Goal: Task Accomplishment & Management: Manage account settings

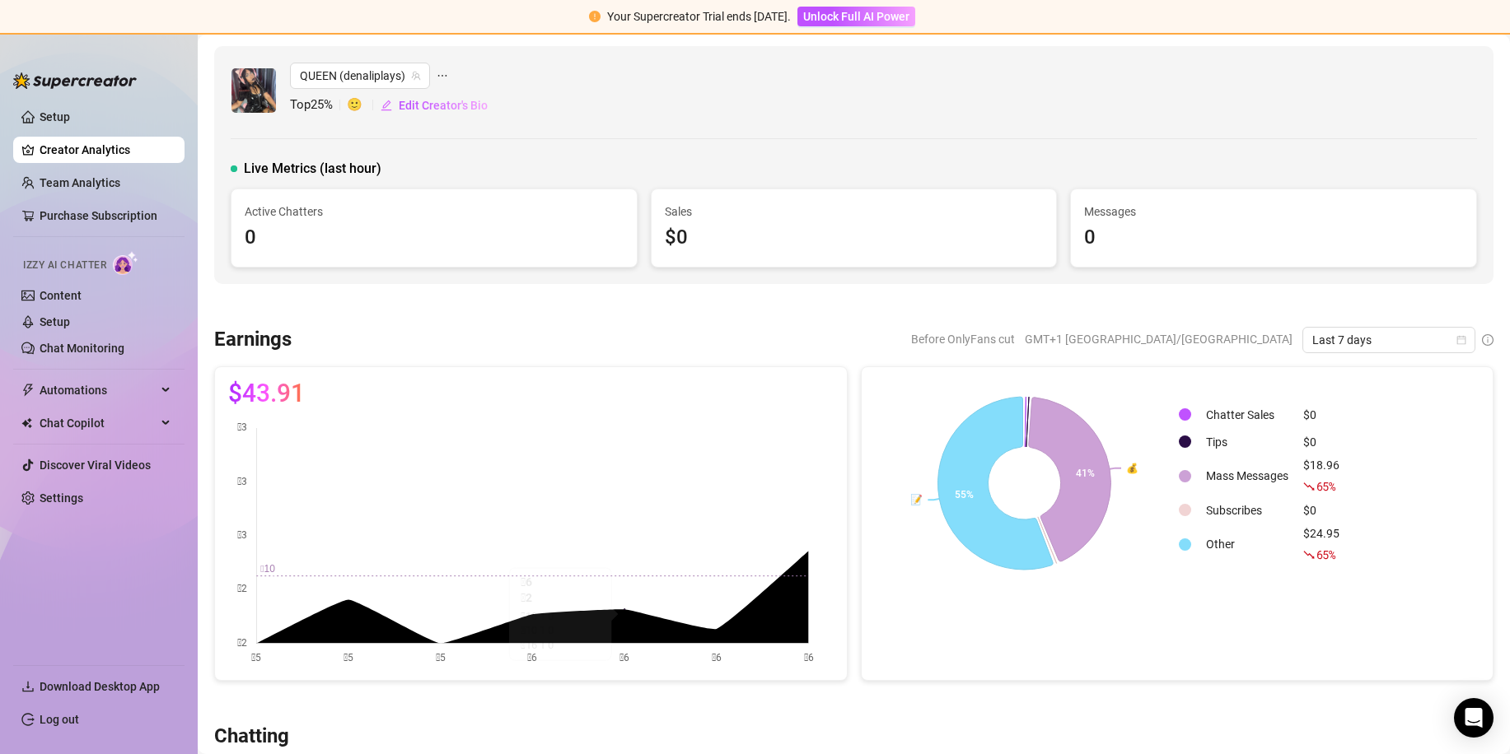
scroll to position [494, 0]
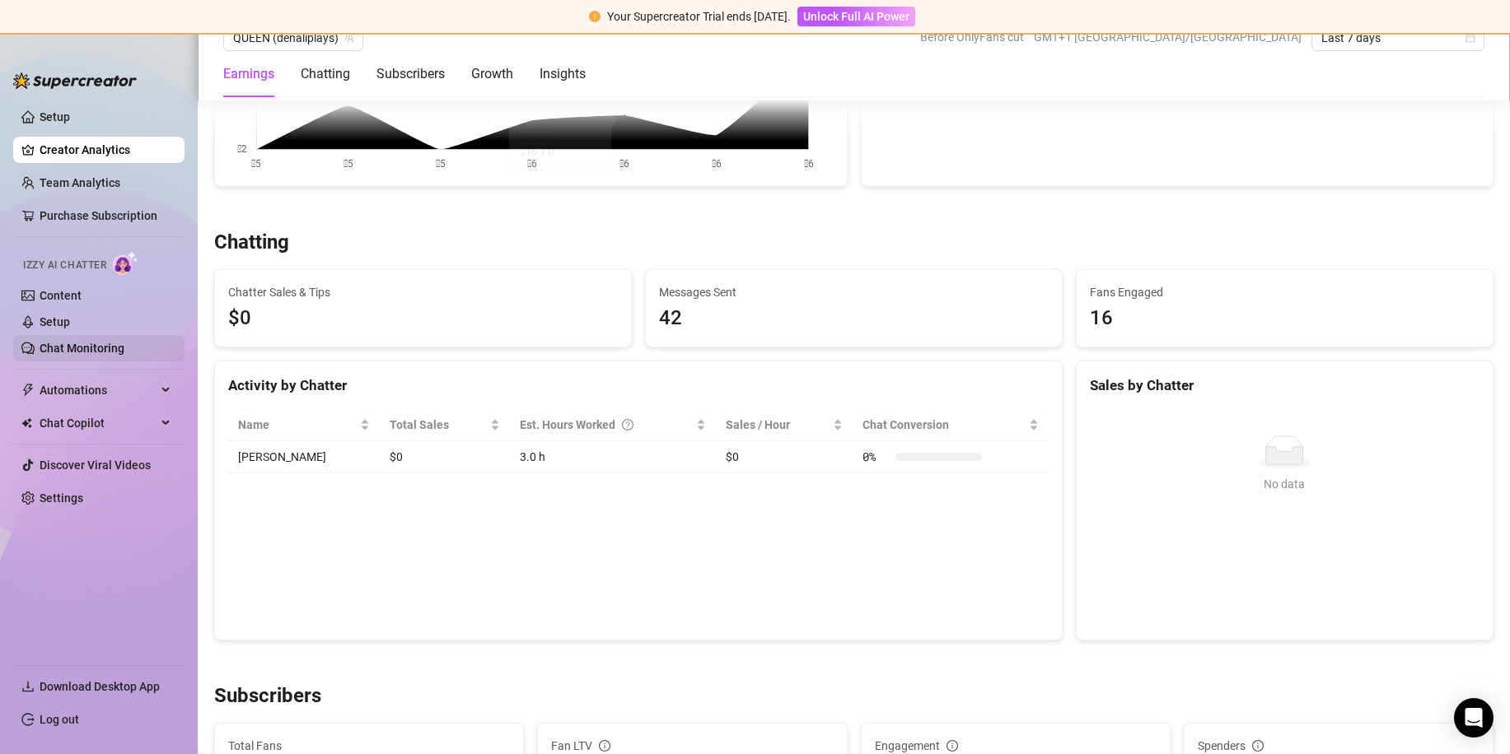
click at [89, 344] on link "Chat Monitoring" at bounding box center [82, 348] width 85 height 13
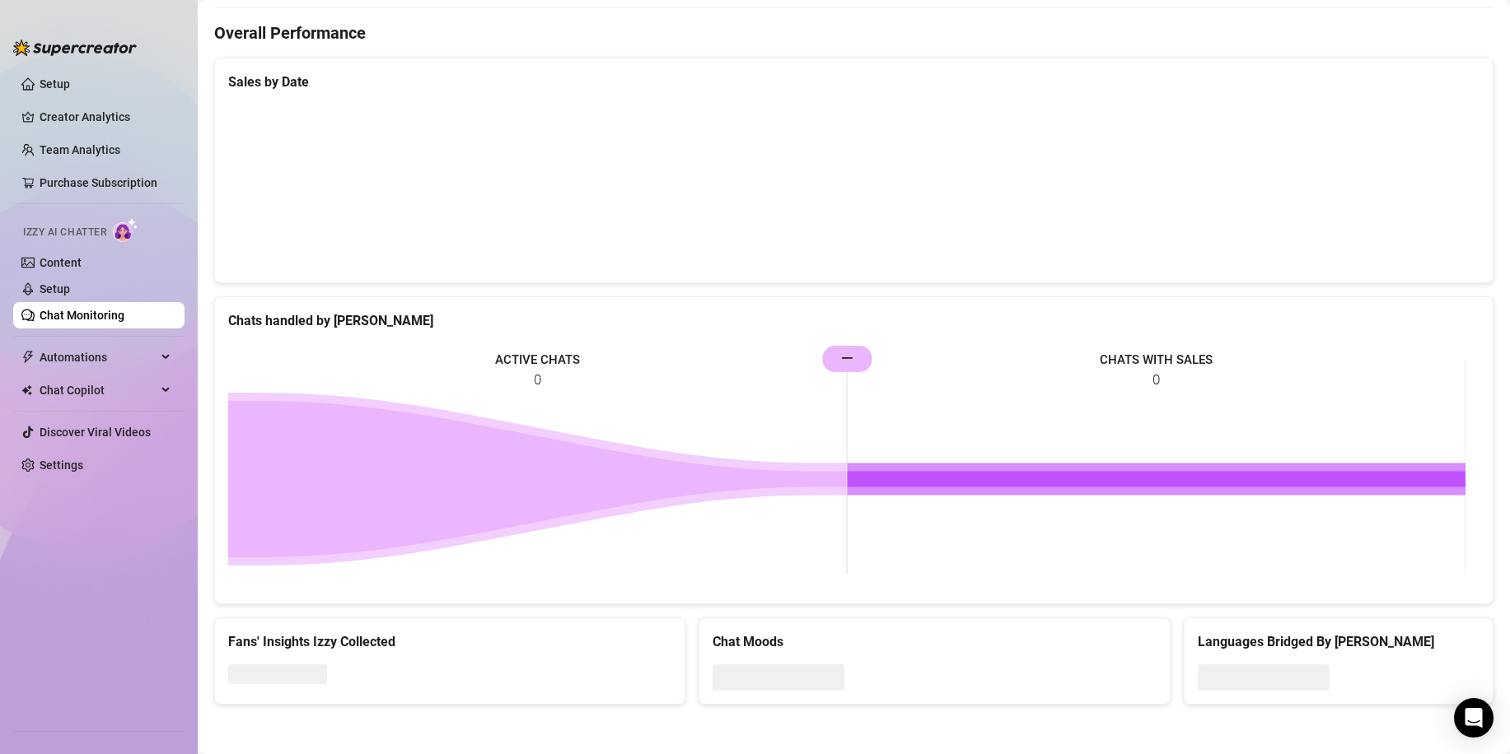
scroll to position [494, 0]
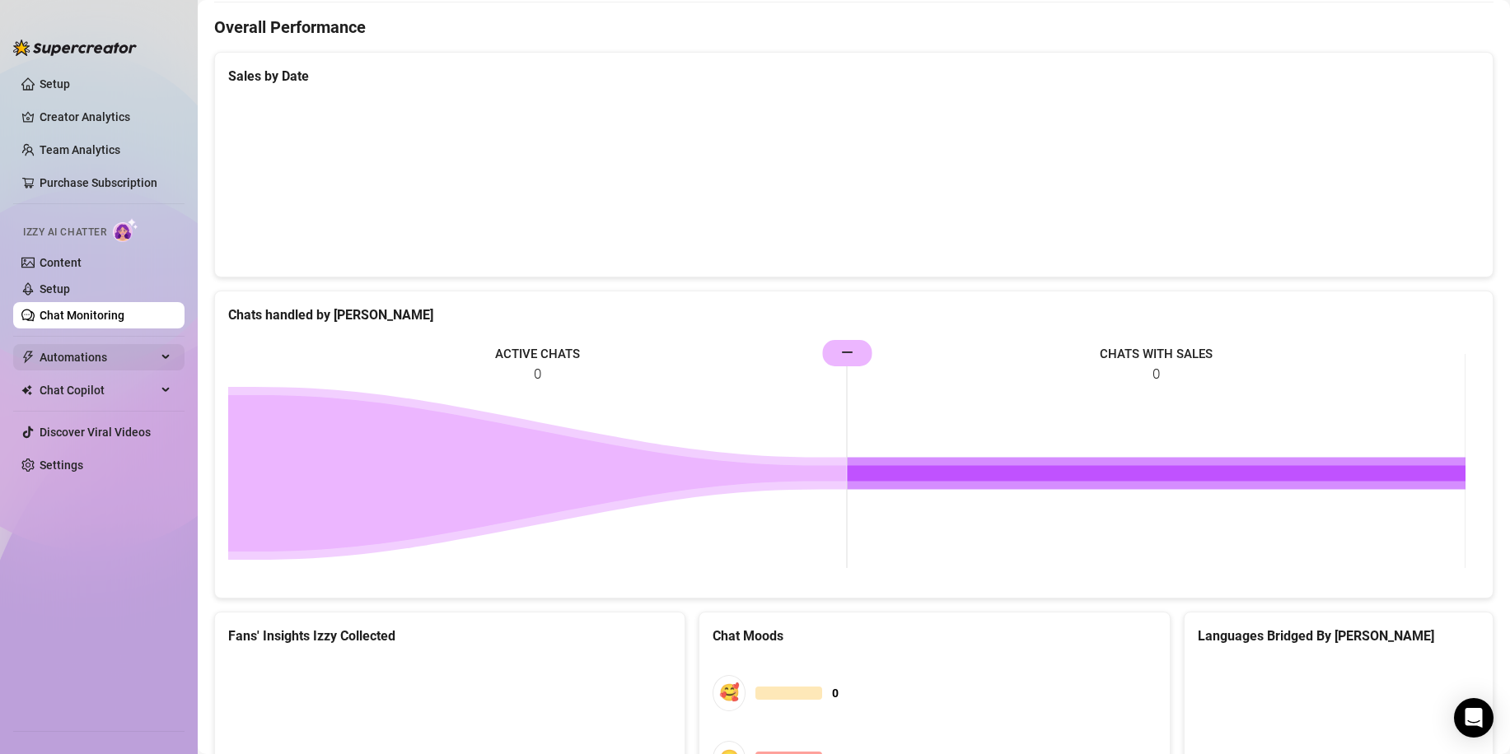
click at [111, 363] on span "Automations" at bounding box center [98, 357] width 117 height 26
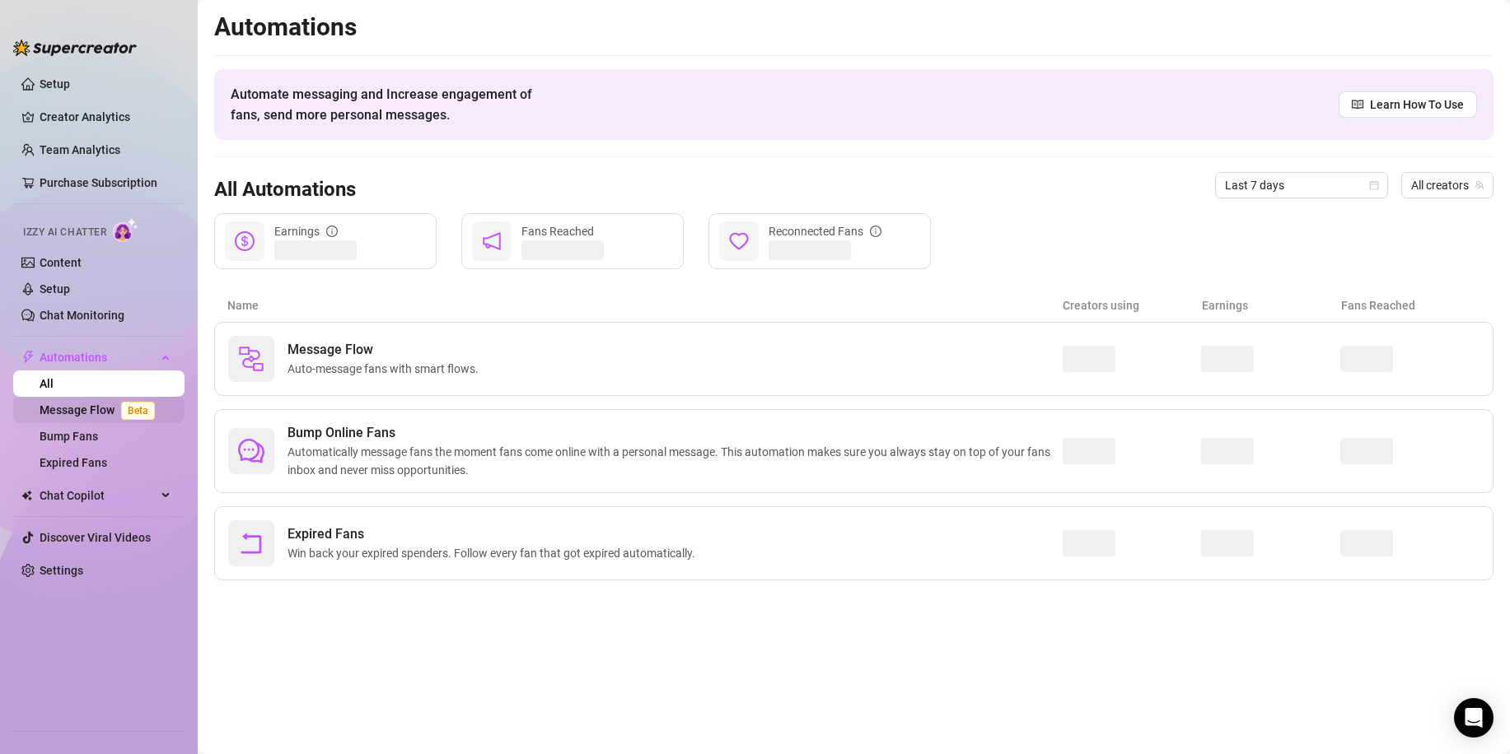
click at [117, 405] on link "Message Flow Beta" at bounding box center [101, 410] width 122 height 13
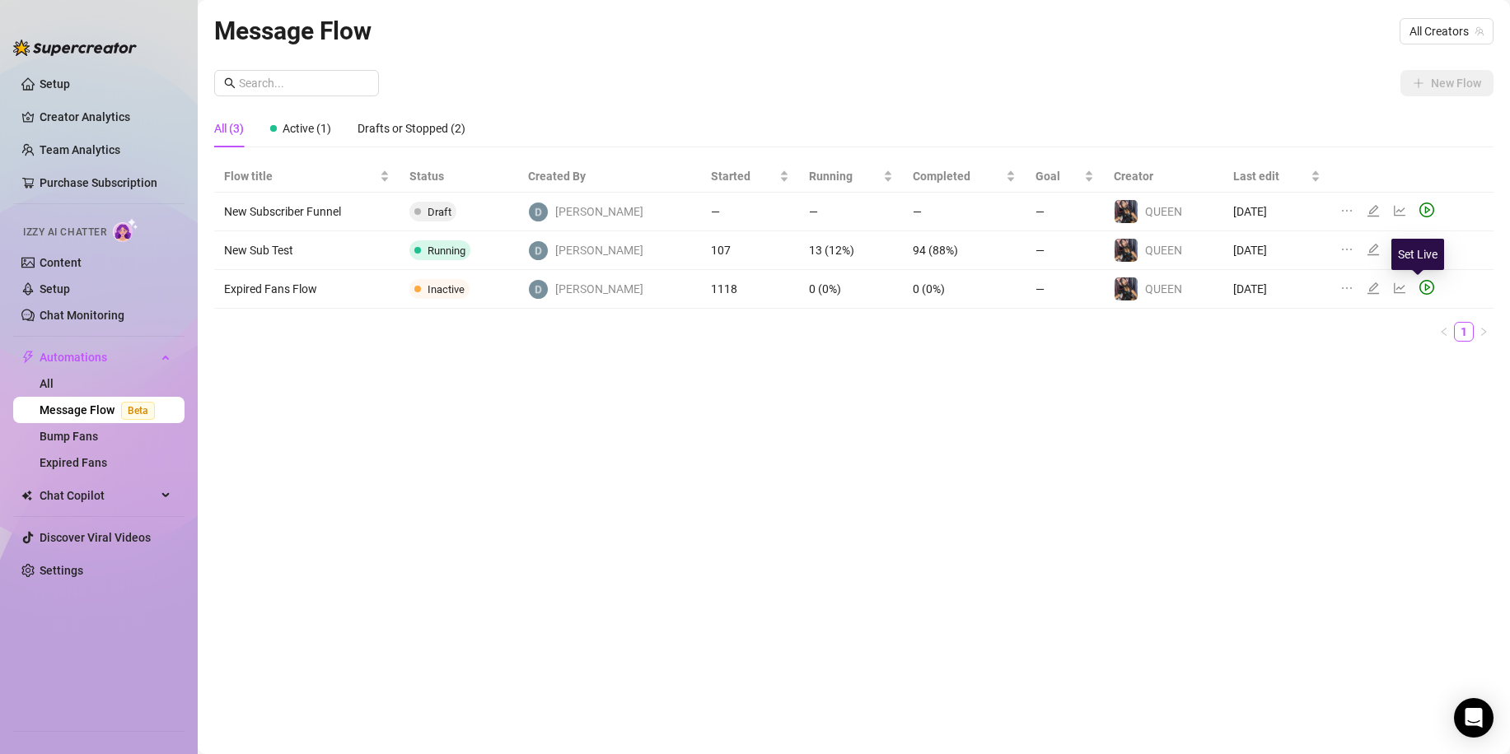
click at [1419, 290] on icon "play-circle" at bounding box center [1426, 287] width 15 height 15
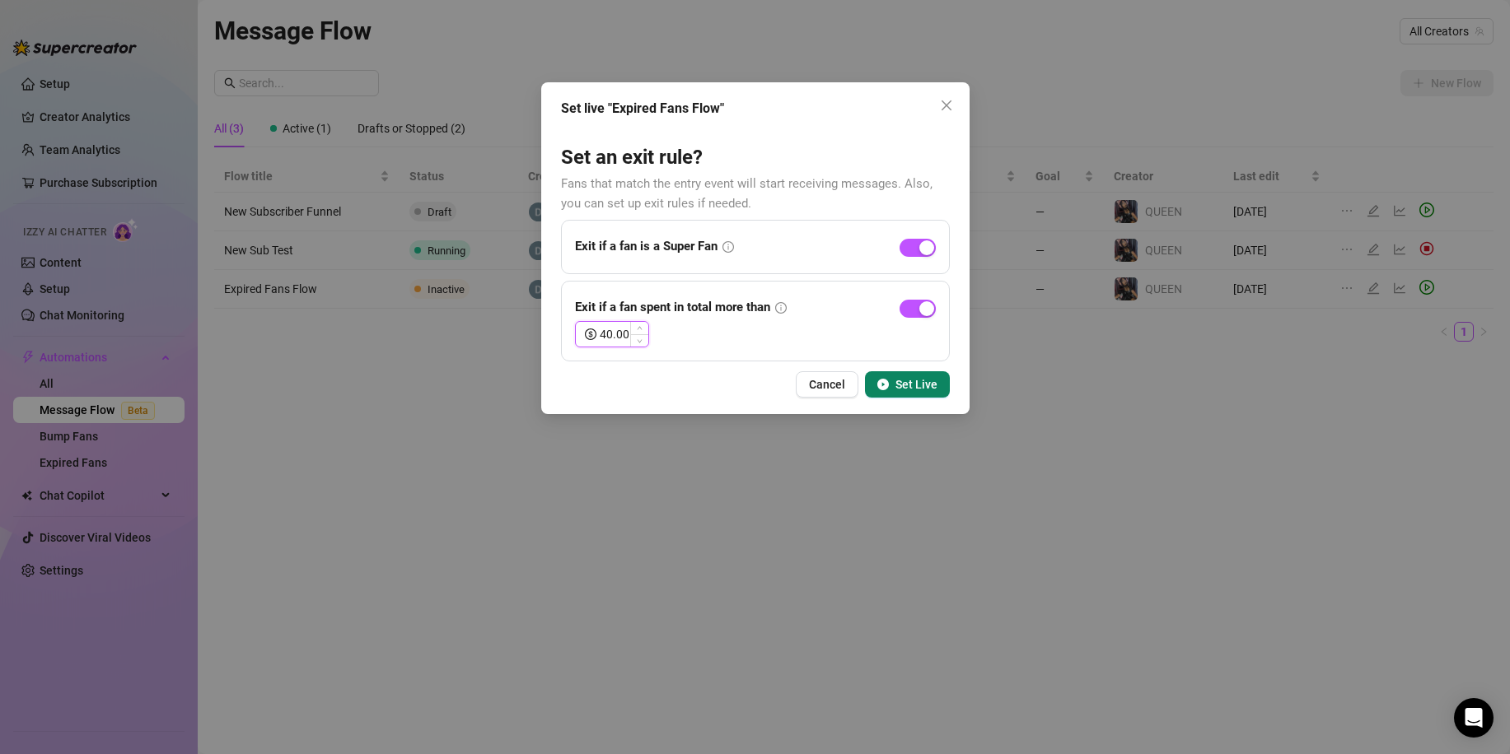
click at [606, 333] on input "40.00" at bounding box center [624, 334] width 49 height 25
type input "20.00"
click at [599, 380] on div "Cancel Set Live" at bounding box center [755, 384] width 389 height 26
click at [902, 390] on span "Set Live" at bounding box center [916, 384] width 42 height 13
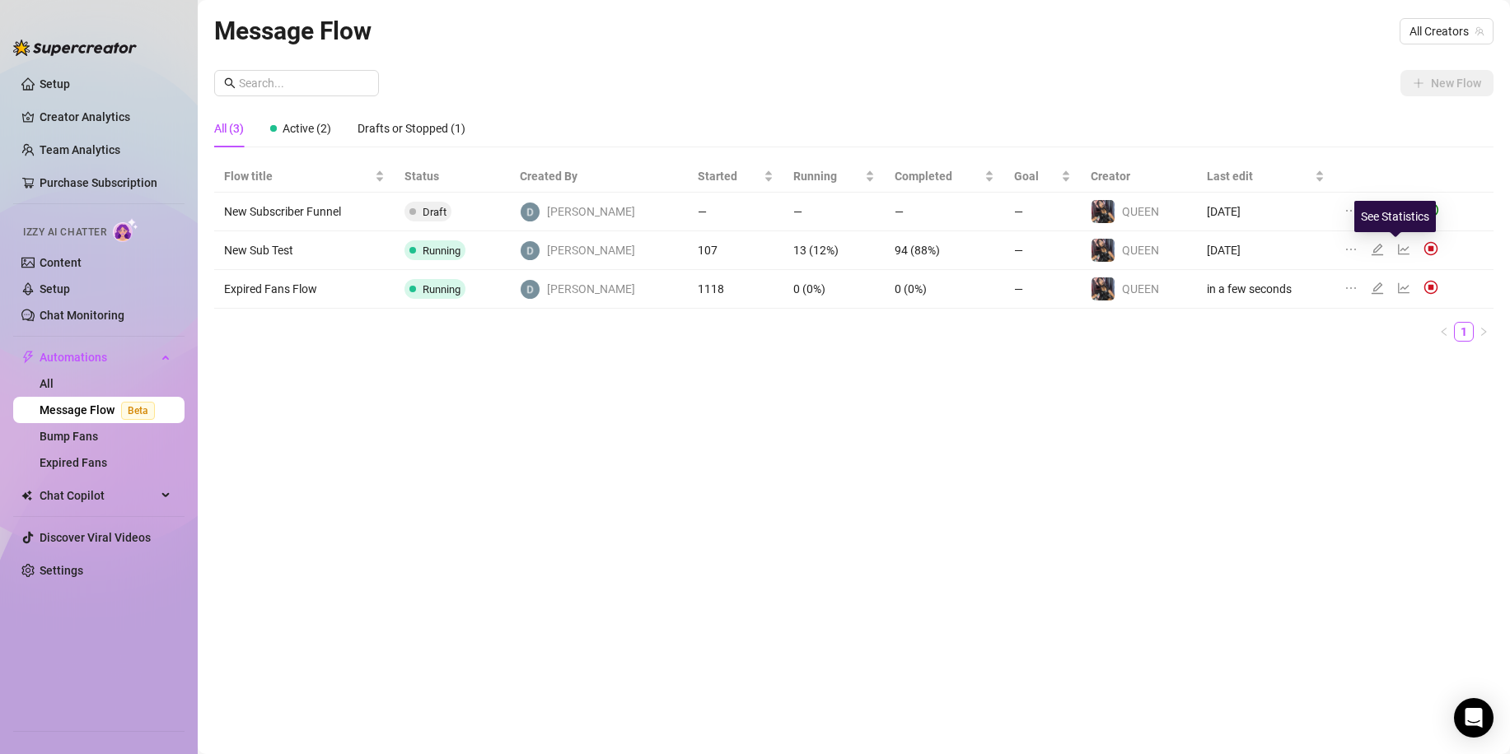
click at [1397, 255] on icon "line-chart" at bounding box center [1403, 249] width 13 height 13
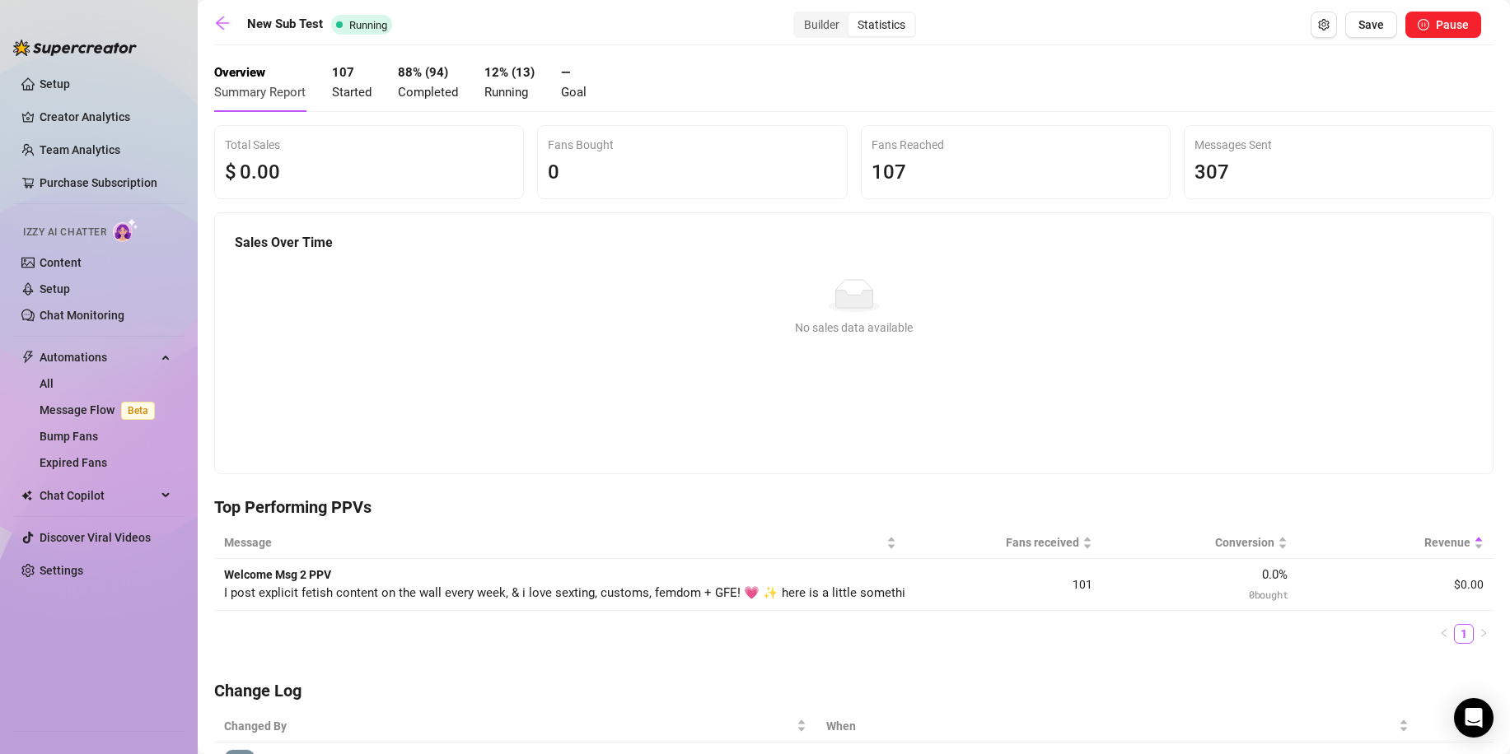
click at [422, 96] on span "Completed" at bounding box center [428, 92] width 60 height 15
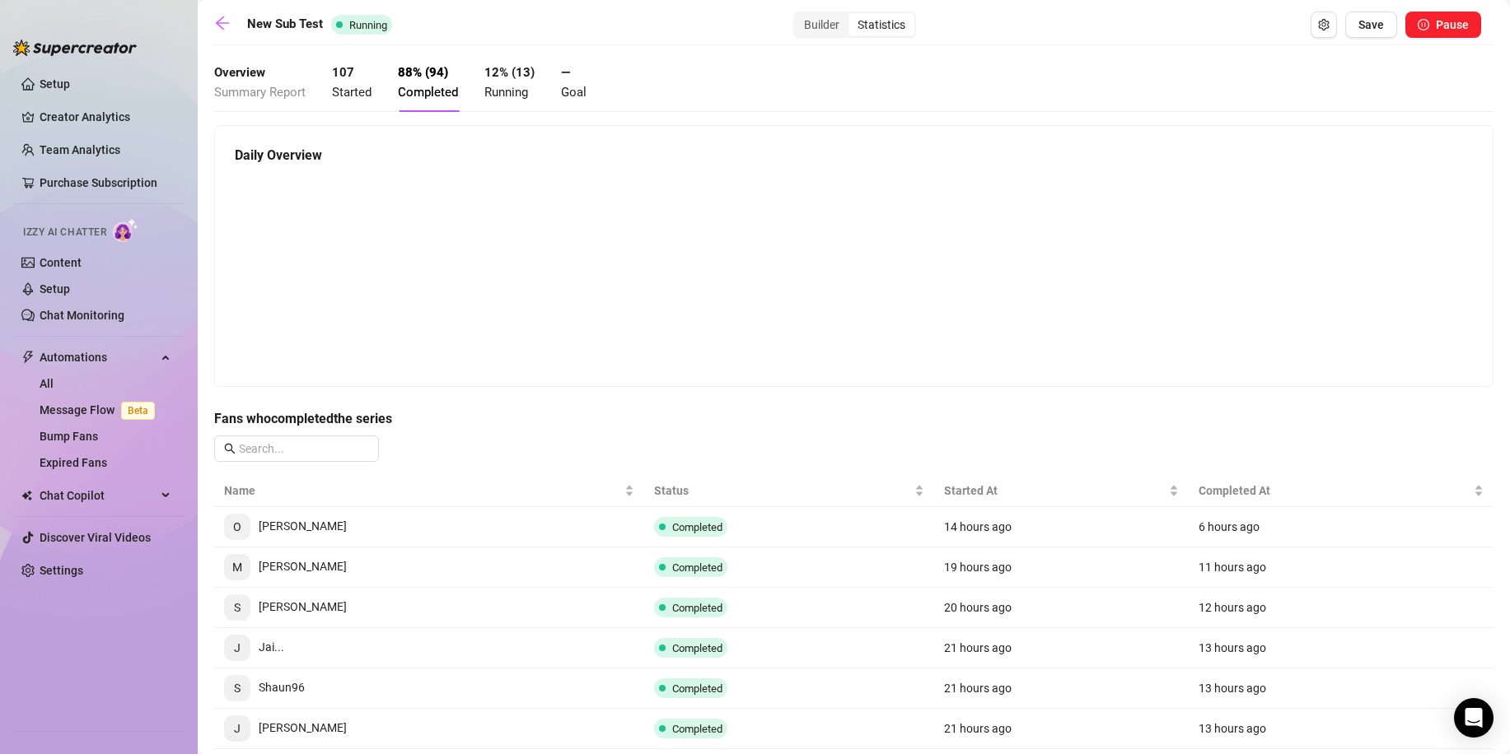
click at [367, 94] on span "Started" at bounding box center [352, 92] width 40 height 15
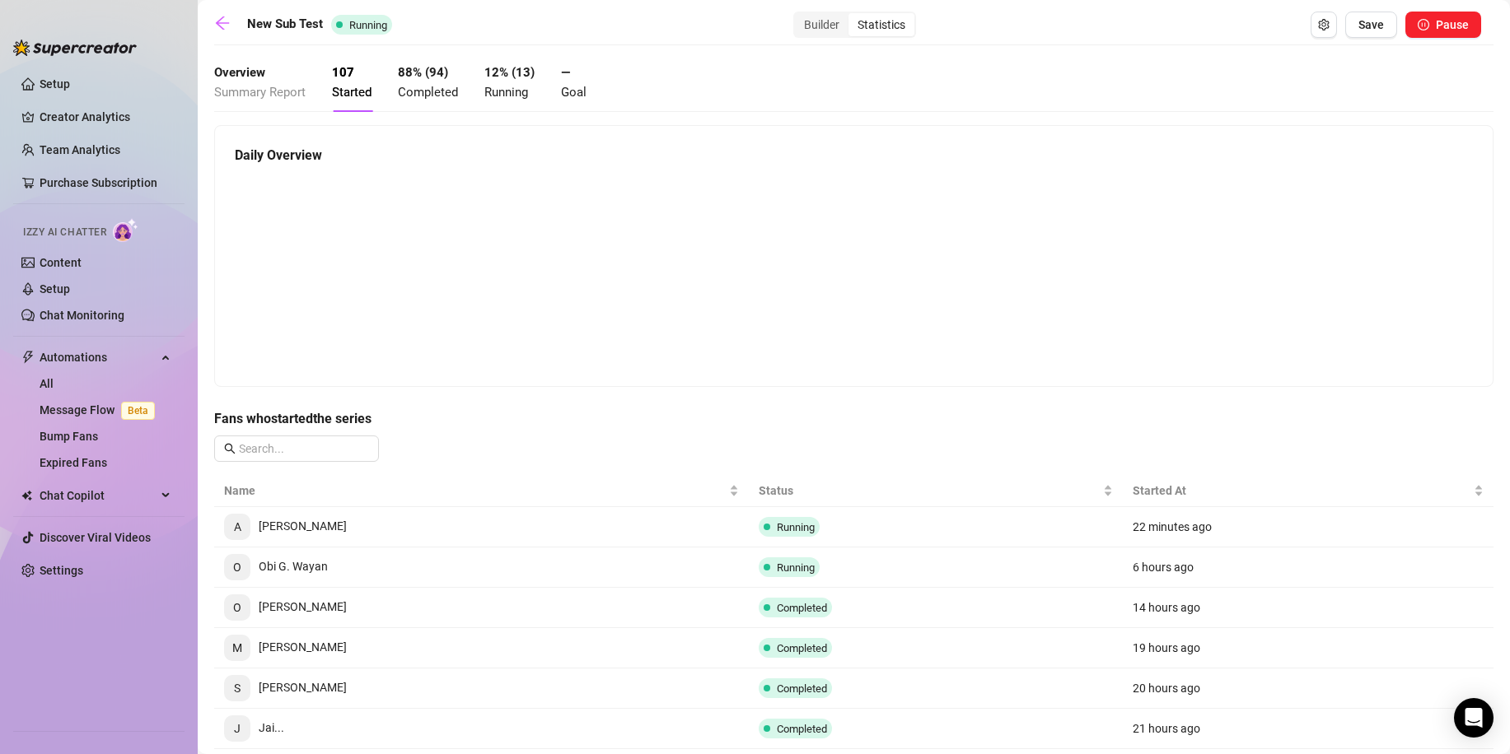
click at [498, 91] on span "Running" at bounding box center [506, 92] width 44 height 15
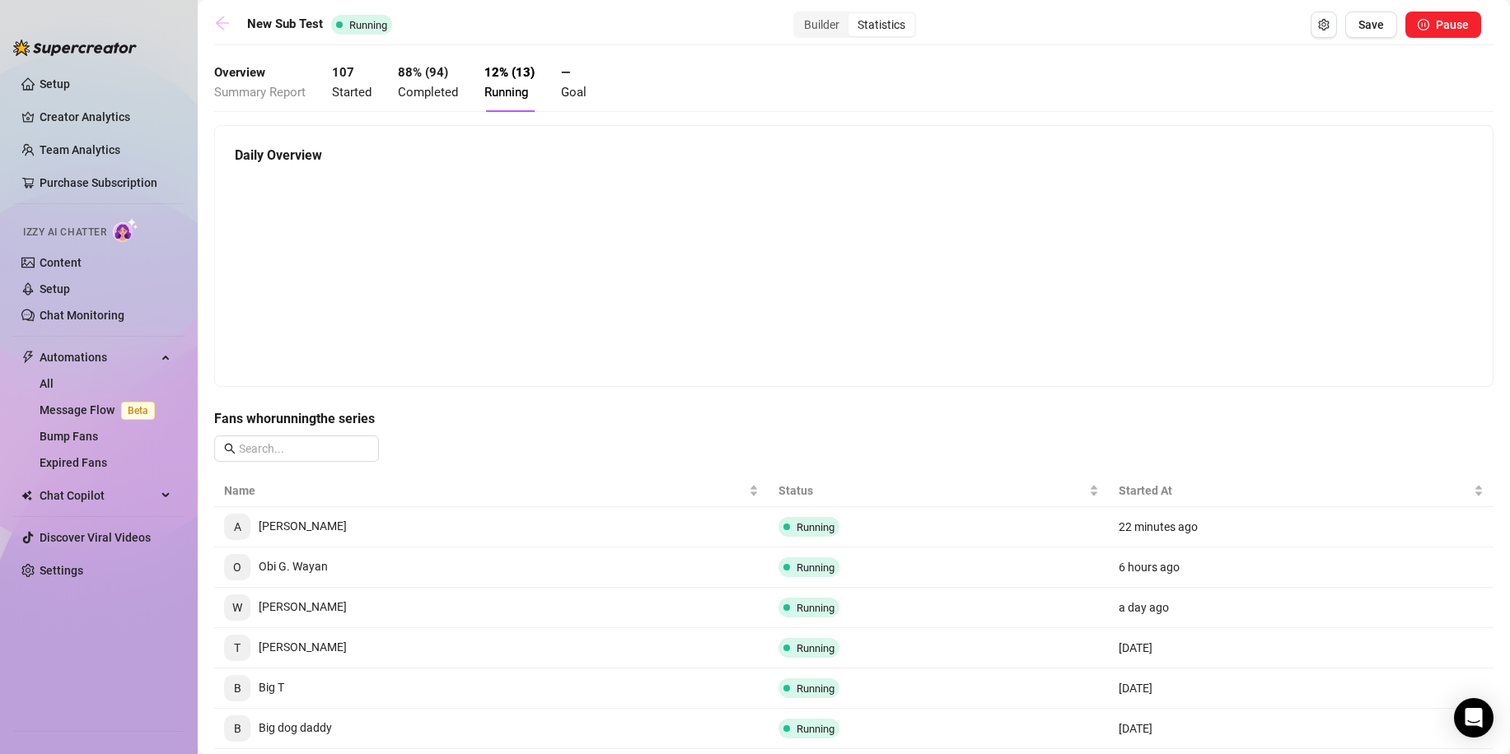
click at [228, 32] on link at bounding box center [226, 25] width 25 height 20
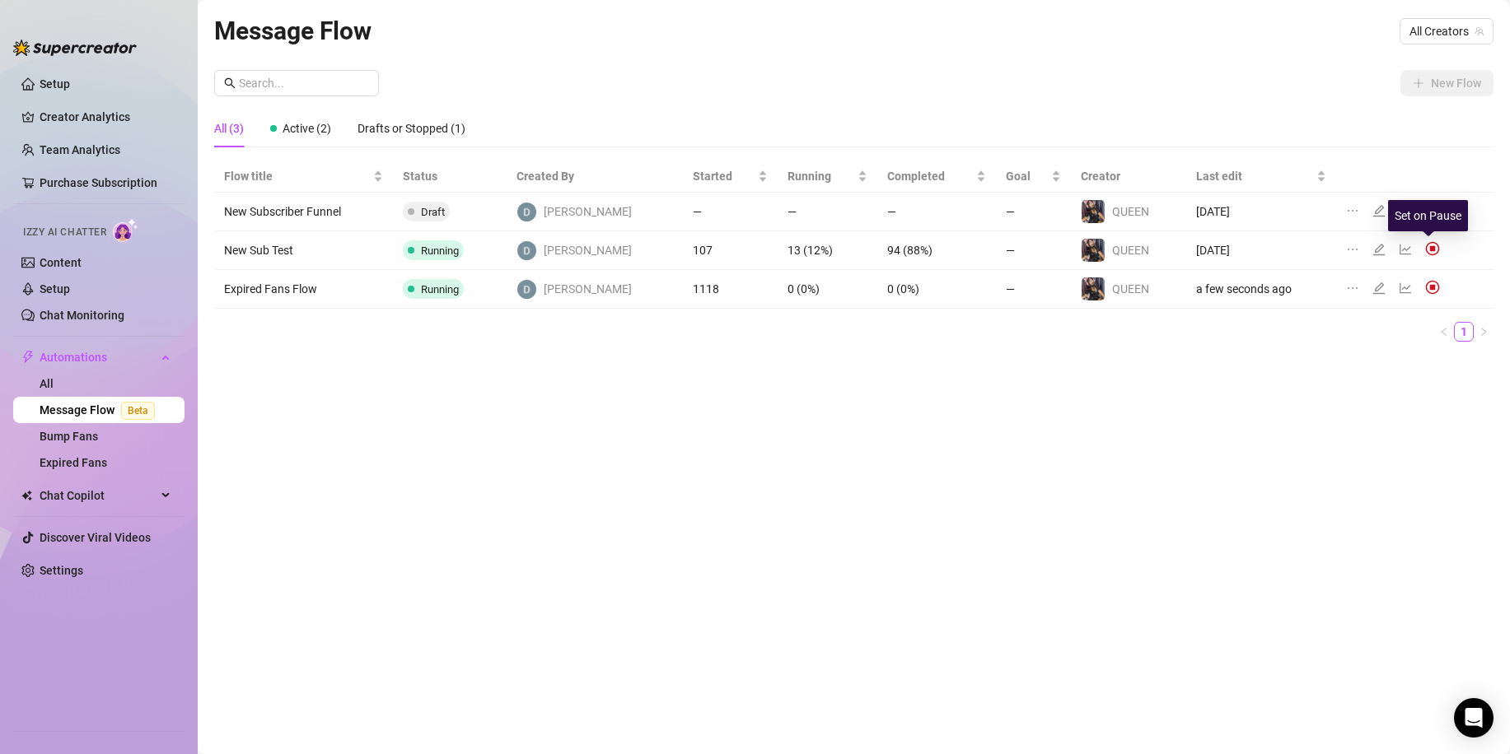
click at [1432, 248] on img at bounding box center [1432, 248] width 15 height 15
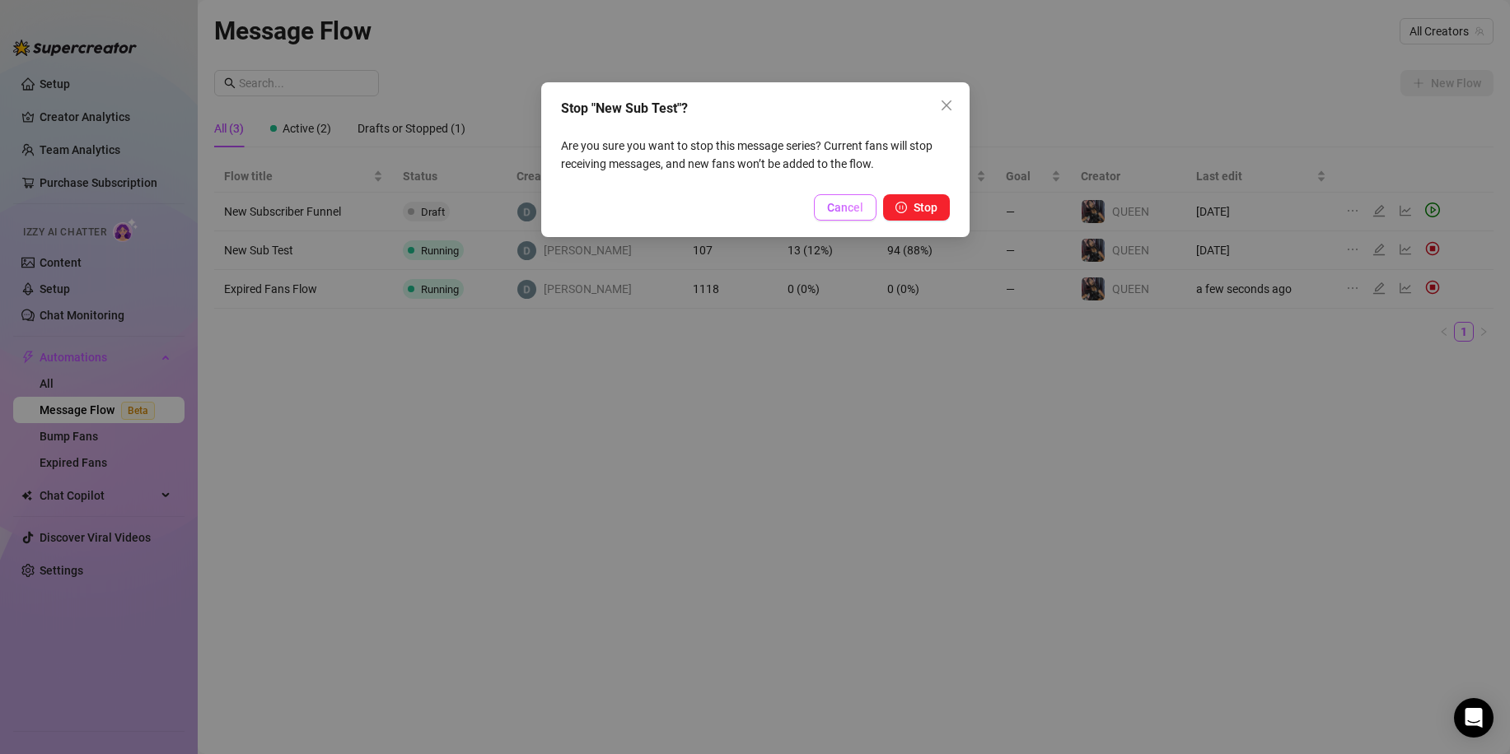
click at [854, 212] on span "Cancel" at bounding box center [845, 207] width 36 height 13
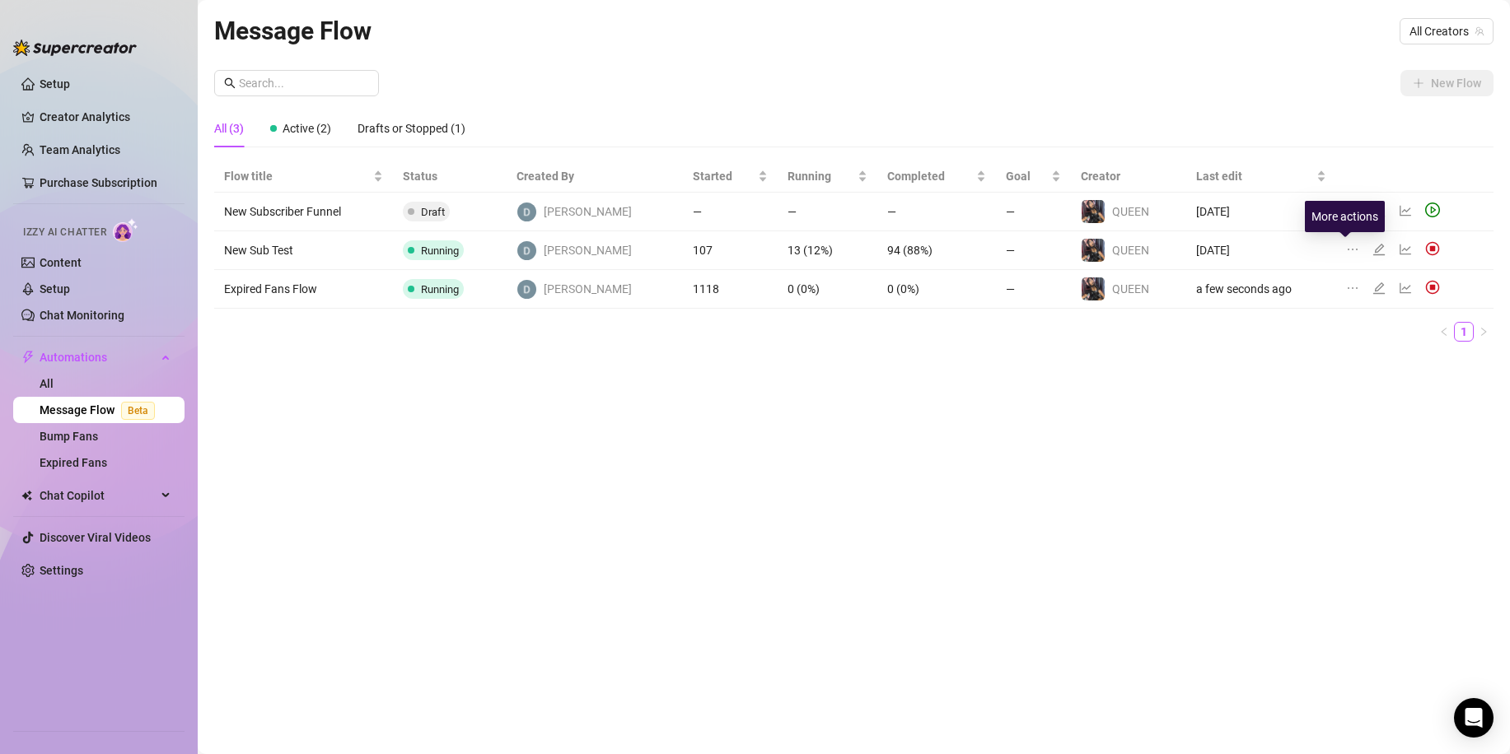
click at [1346, 250] on icon "ellipsis" at bounding box center [1352, 249] width 13 height 13
click at [1372, 250] on icon "edit" at bounding box center [1378, 249] width 13 height 13
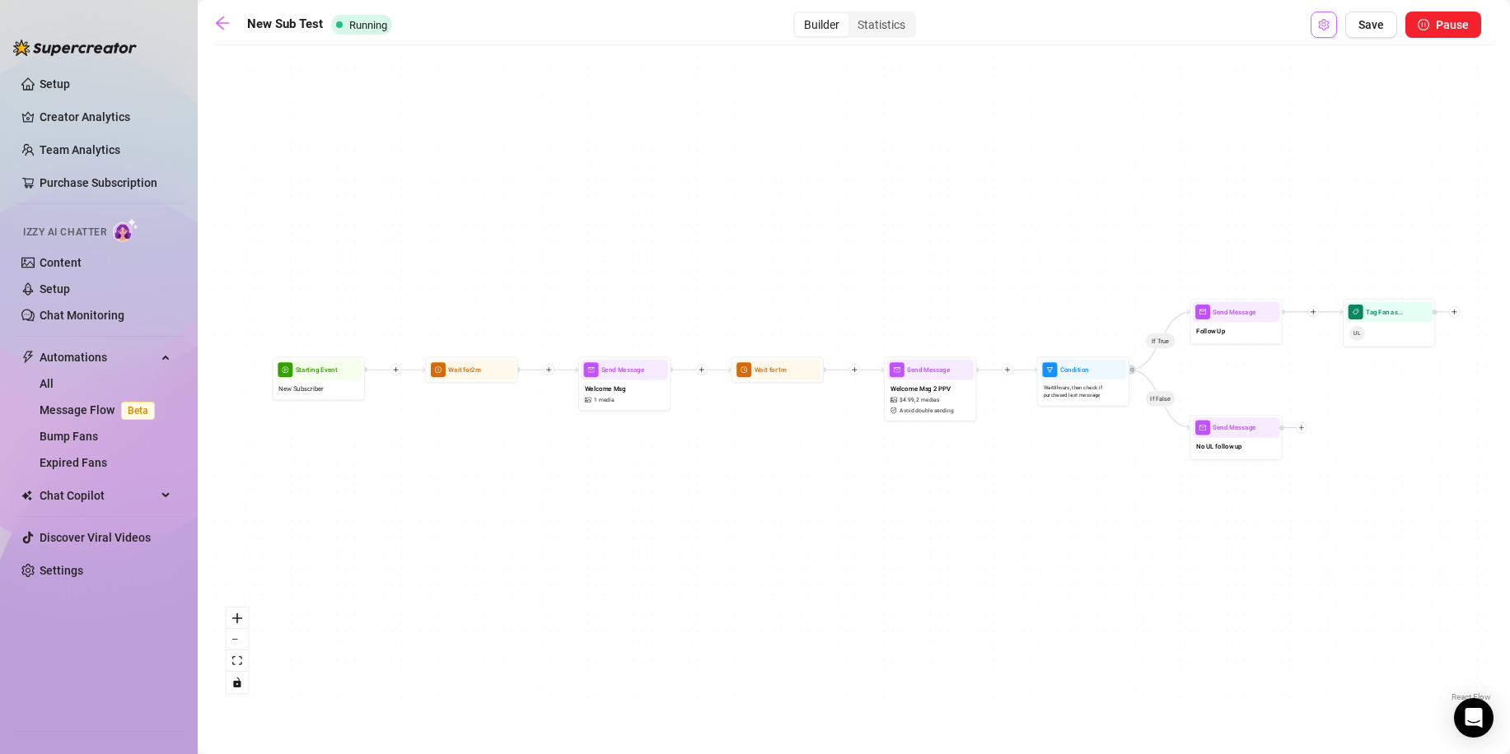
click at [1320, 29] on icon "setting" at bounding box center [1324, 25] width 12 height 12
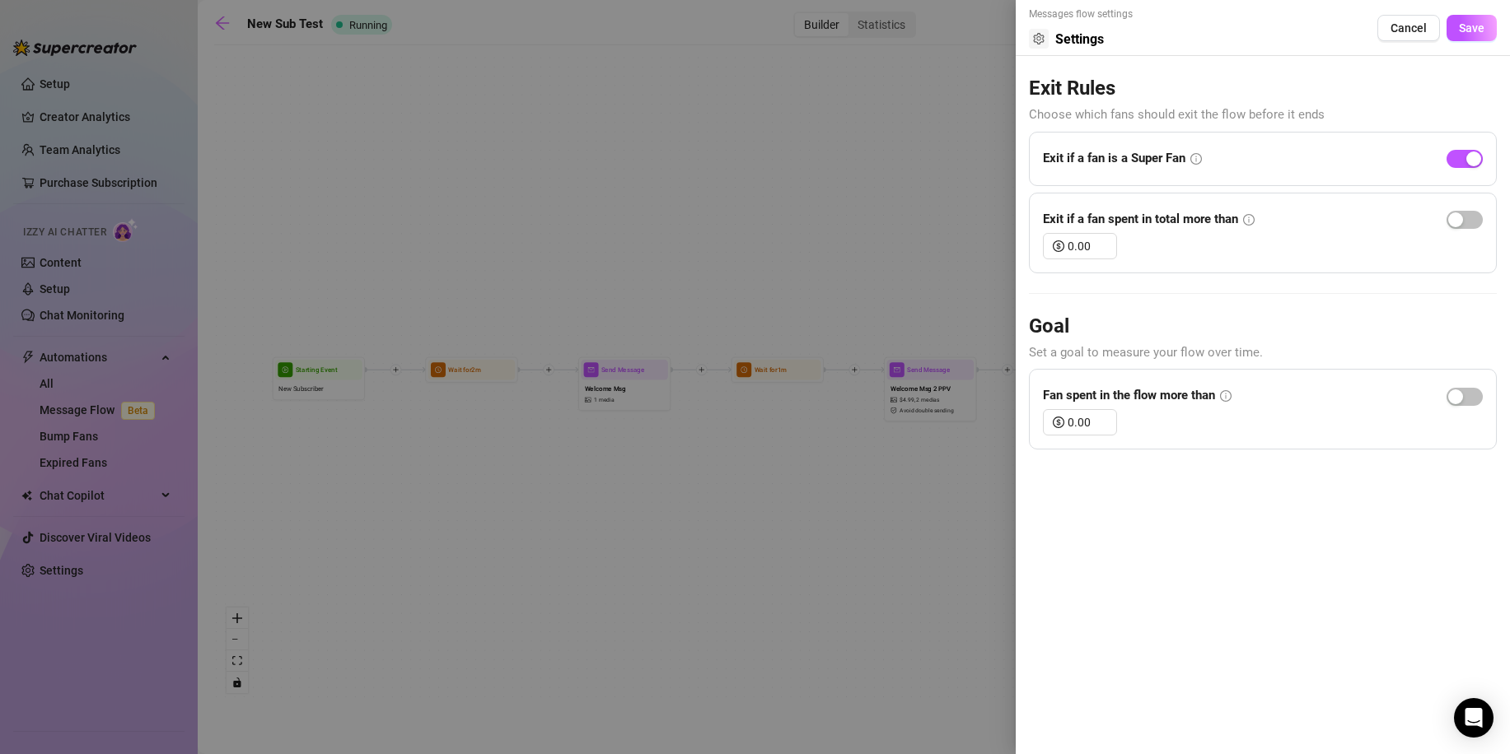
click at [866, 153] on div at bounding box center [755, 377] width 1510 height 754
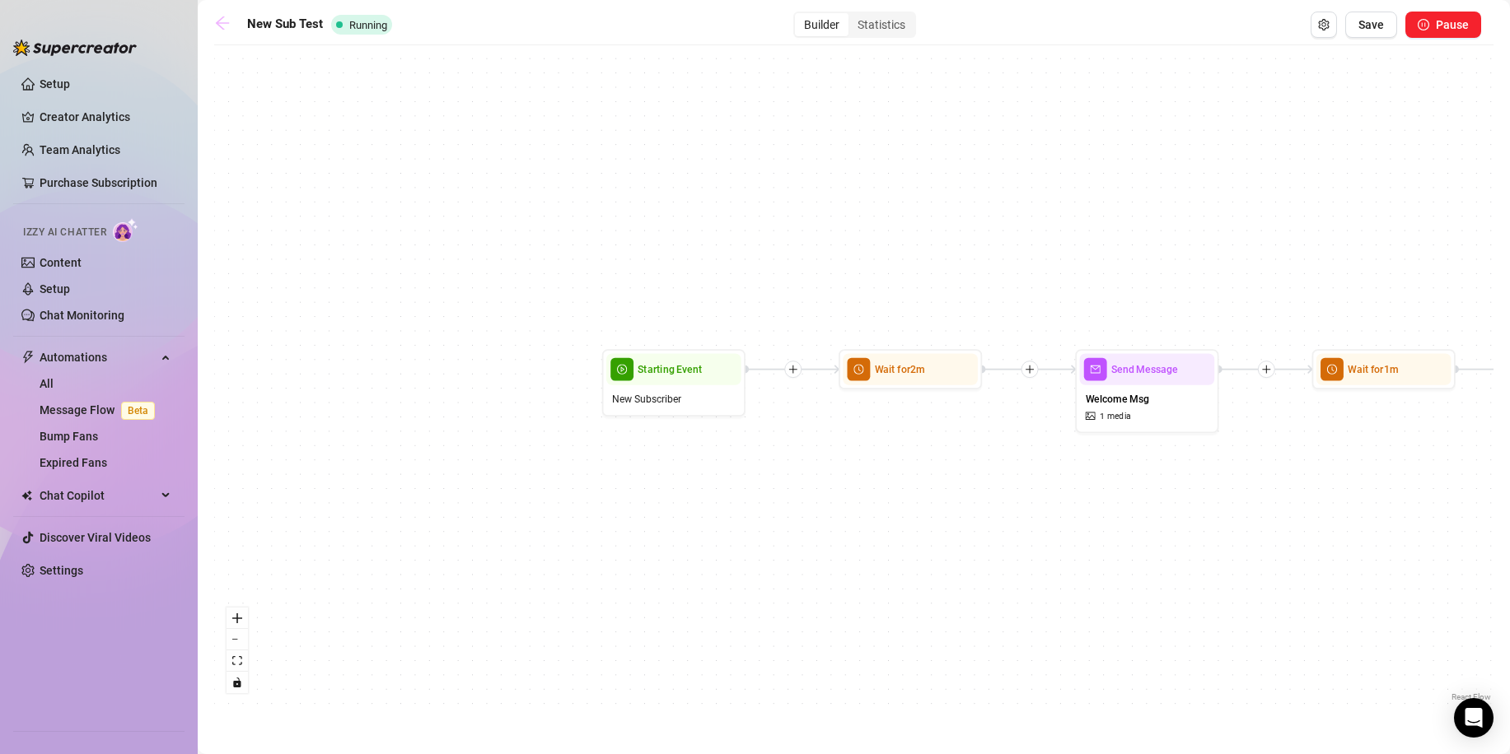
click at [217, 24] on icon "arrow-left" at bounding box center [222, 22] width 13 height 13
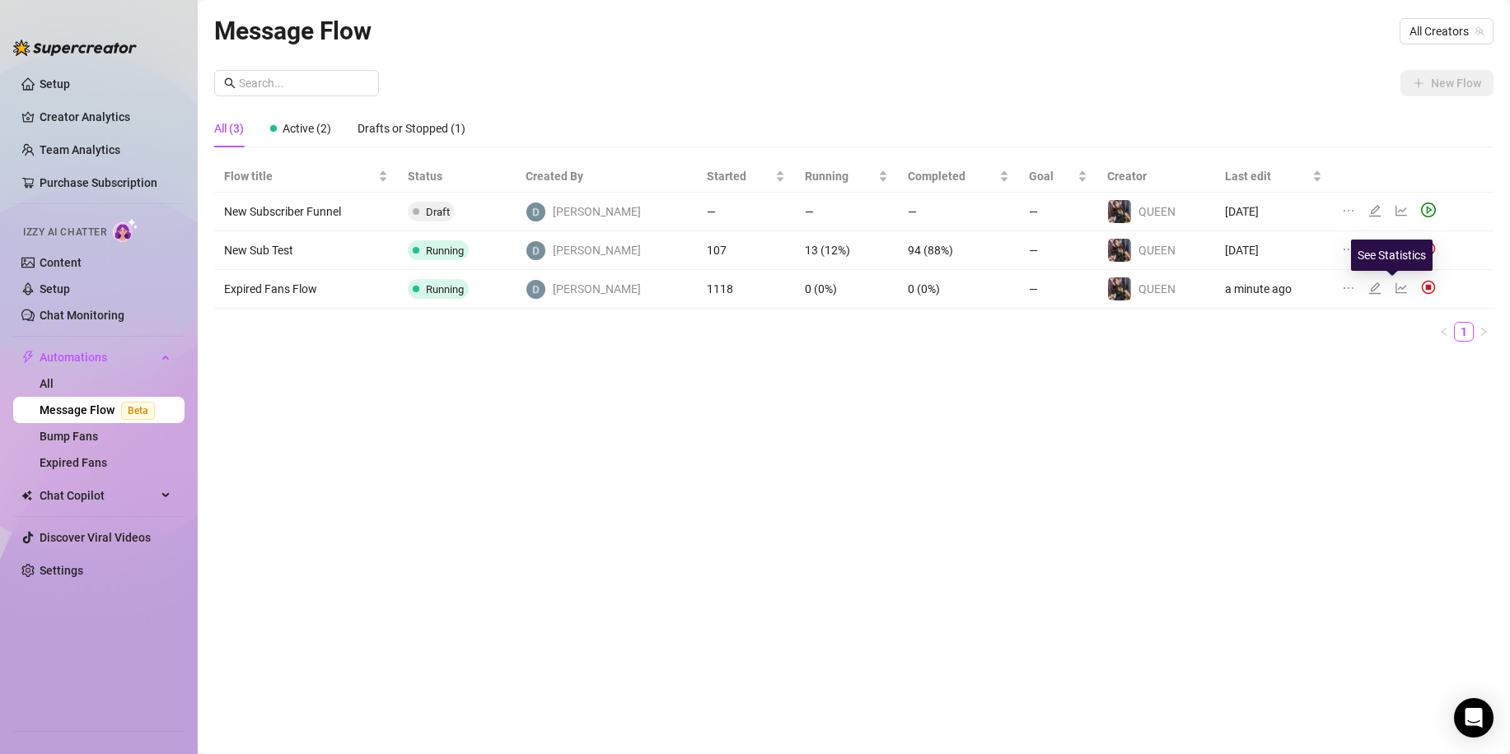
click at [1394, 293] on icon "line-chart" at bounding box center [1400, 288] width 13 height 13
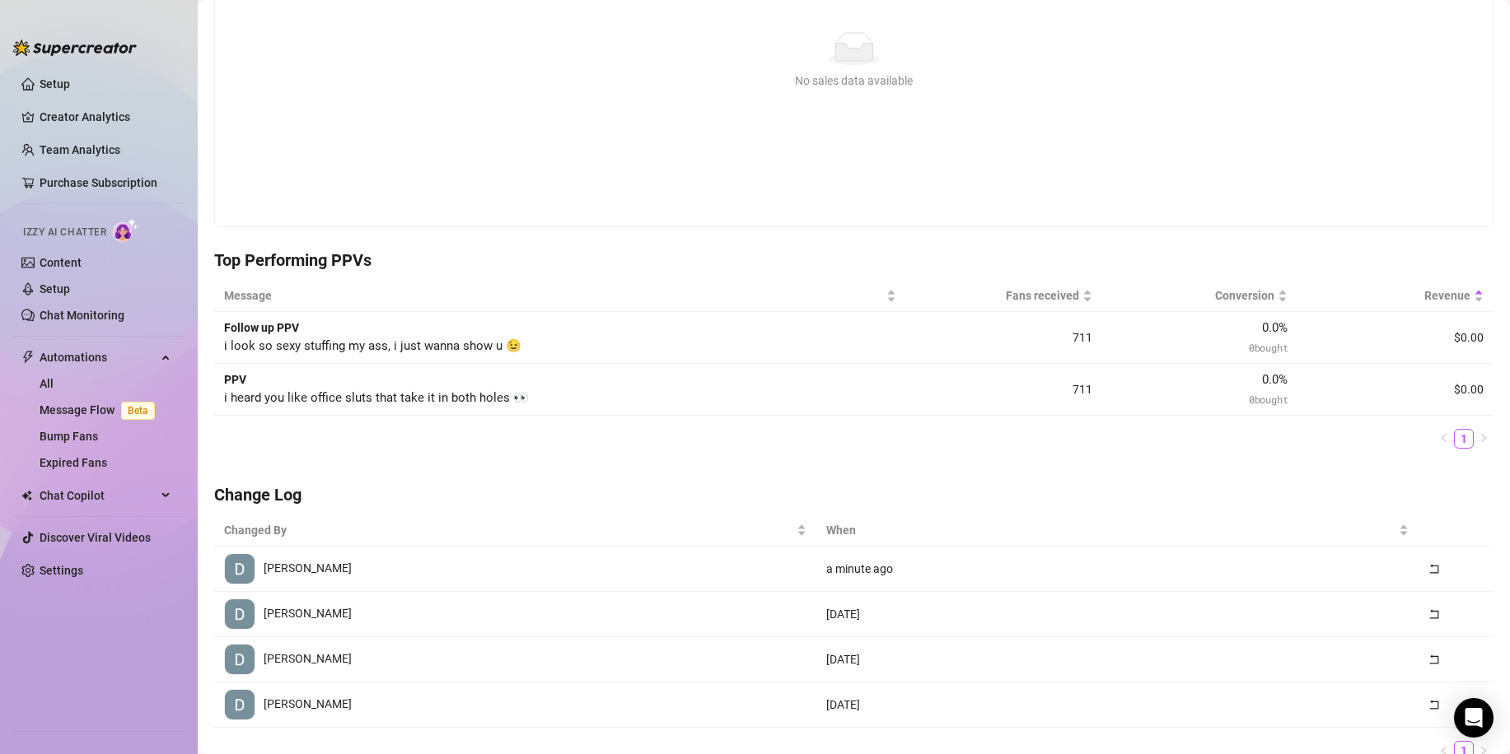
scroll to position [316, 0]
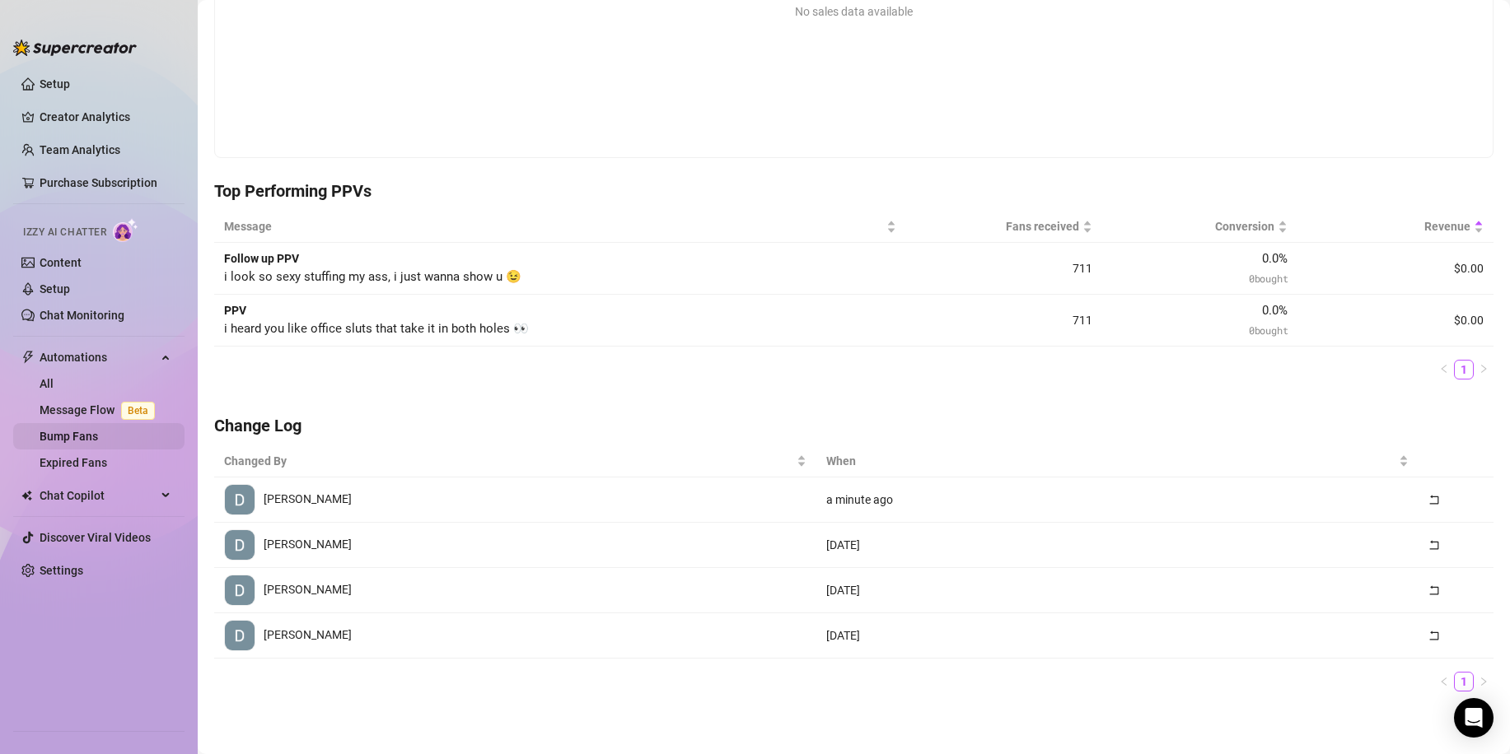
click at [77, 432] on link "Bump Fans" at bounding box center [69, 436] width 58 height 13
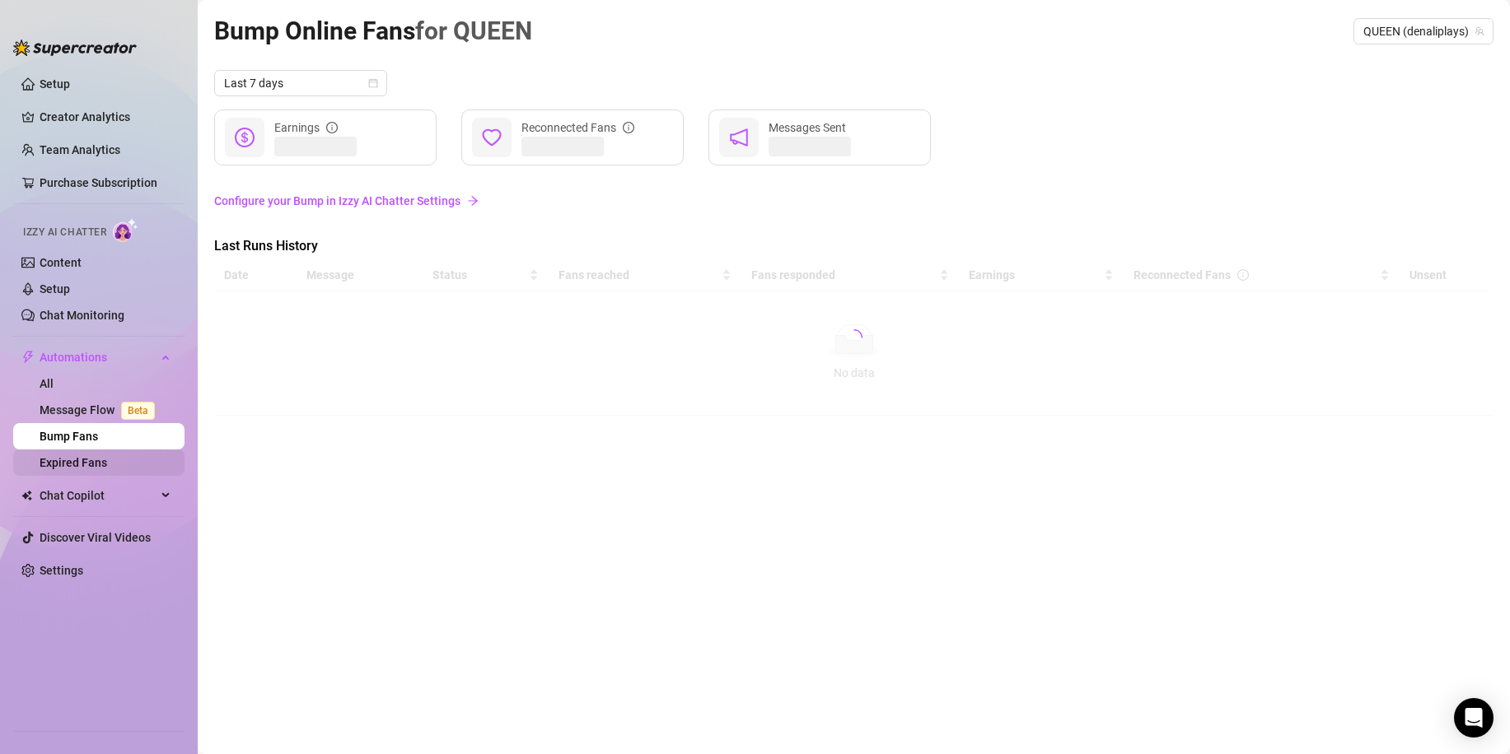
click at [105, 469] on link "Expired Fans" at bounding box center [74, 462] width 68 height 13
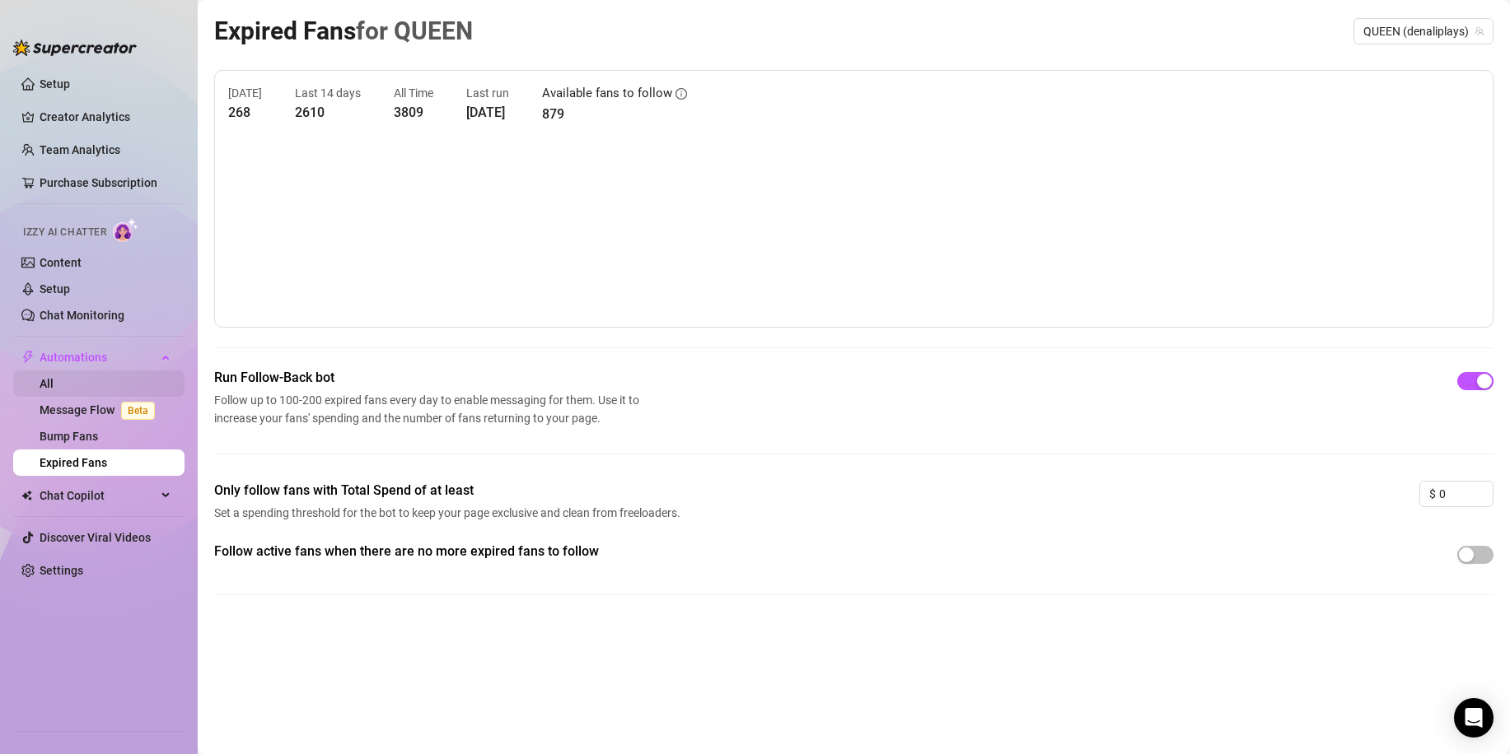
click at [54, 390] on link "All" at bounding box center [47, 383] width 14 height 13
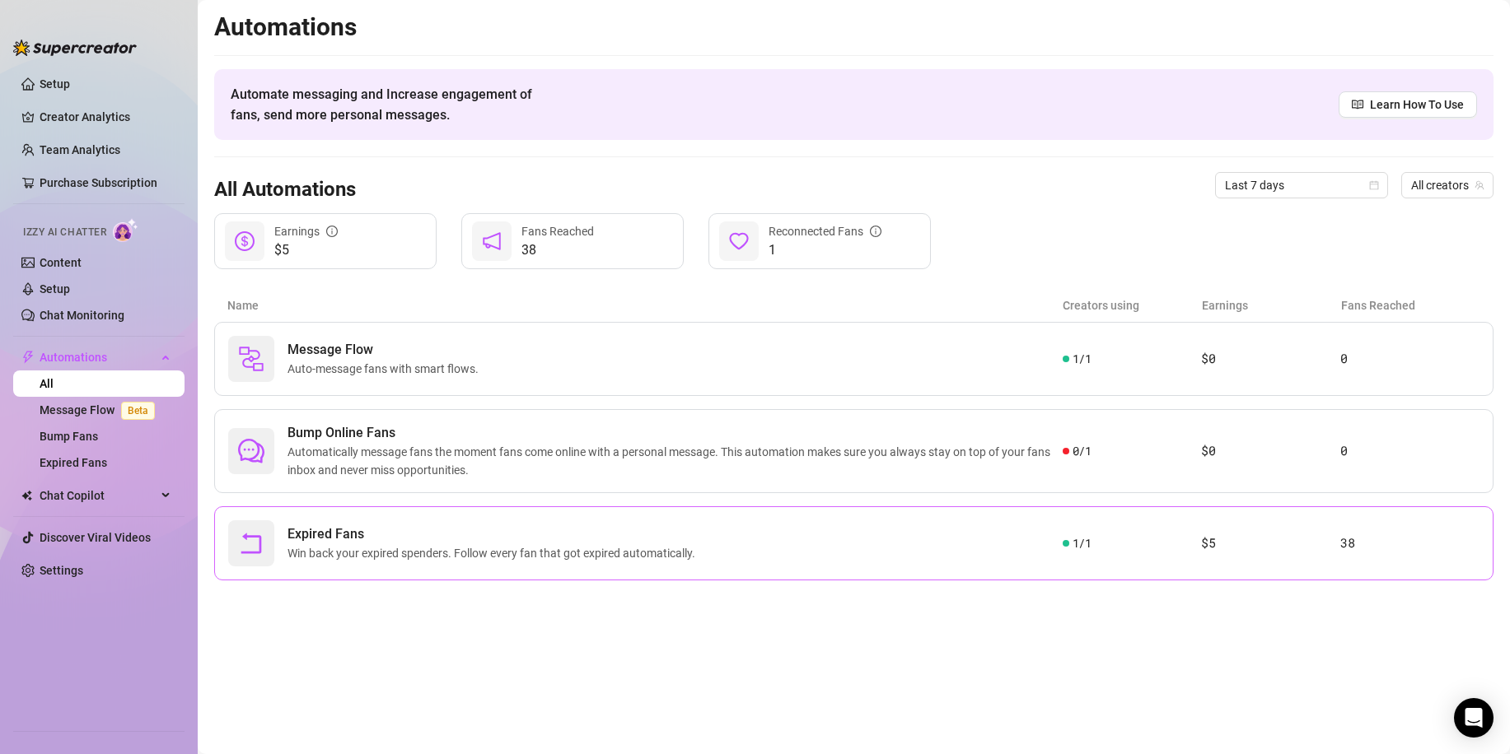
click at [1207, 554] on div "Expired Fans Win back your expired spenders. Follow every fan that got expired …" at bounding box center [853, 544] width 1279 height 74
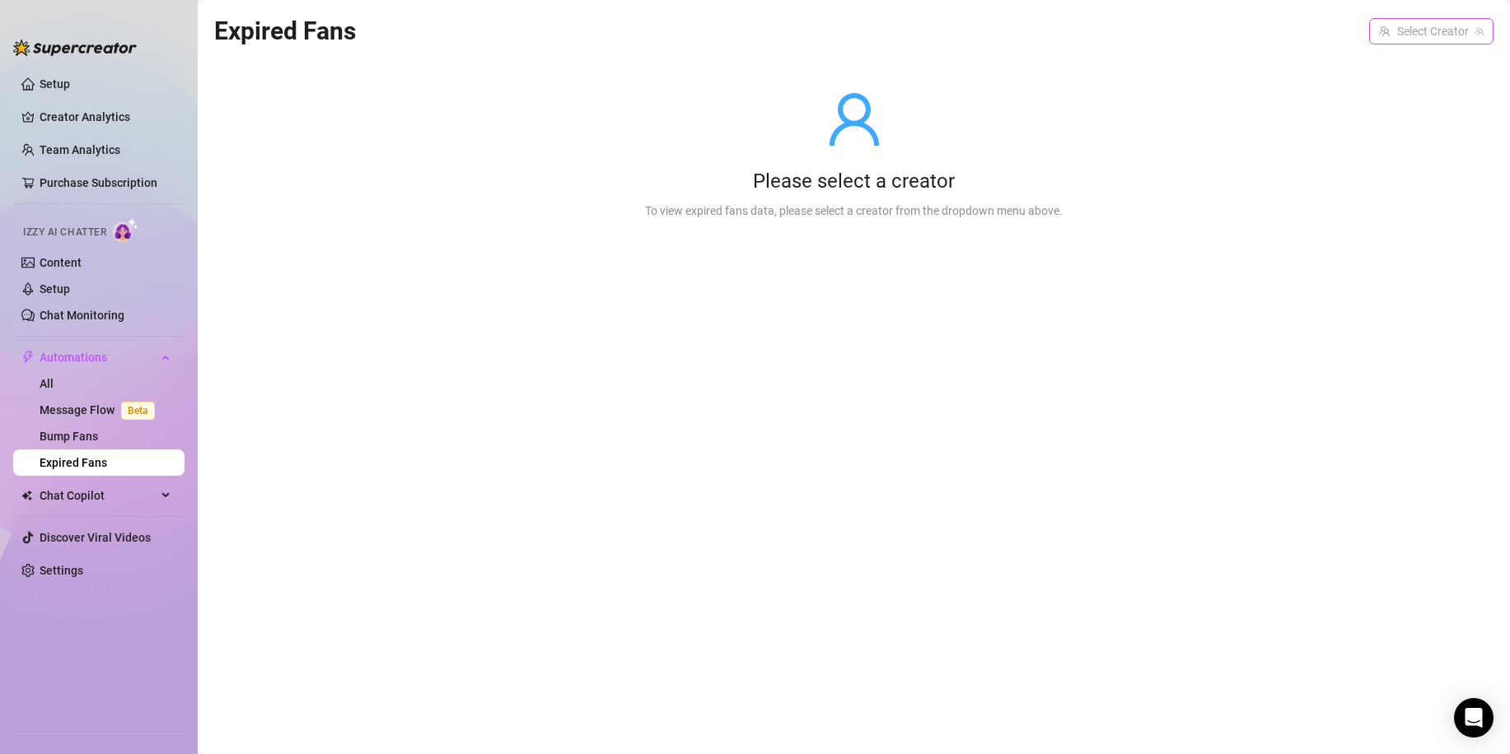
click at [1467, 22] on input "search" at bounding box center [1424, 31] width 90 height 25
click at [1440, 63] on span "( denaliplays )" at bounding box center [1447, 65] width 66 height 18
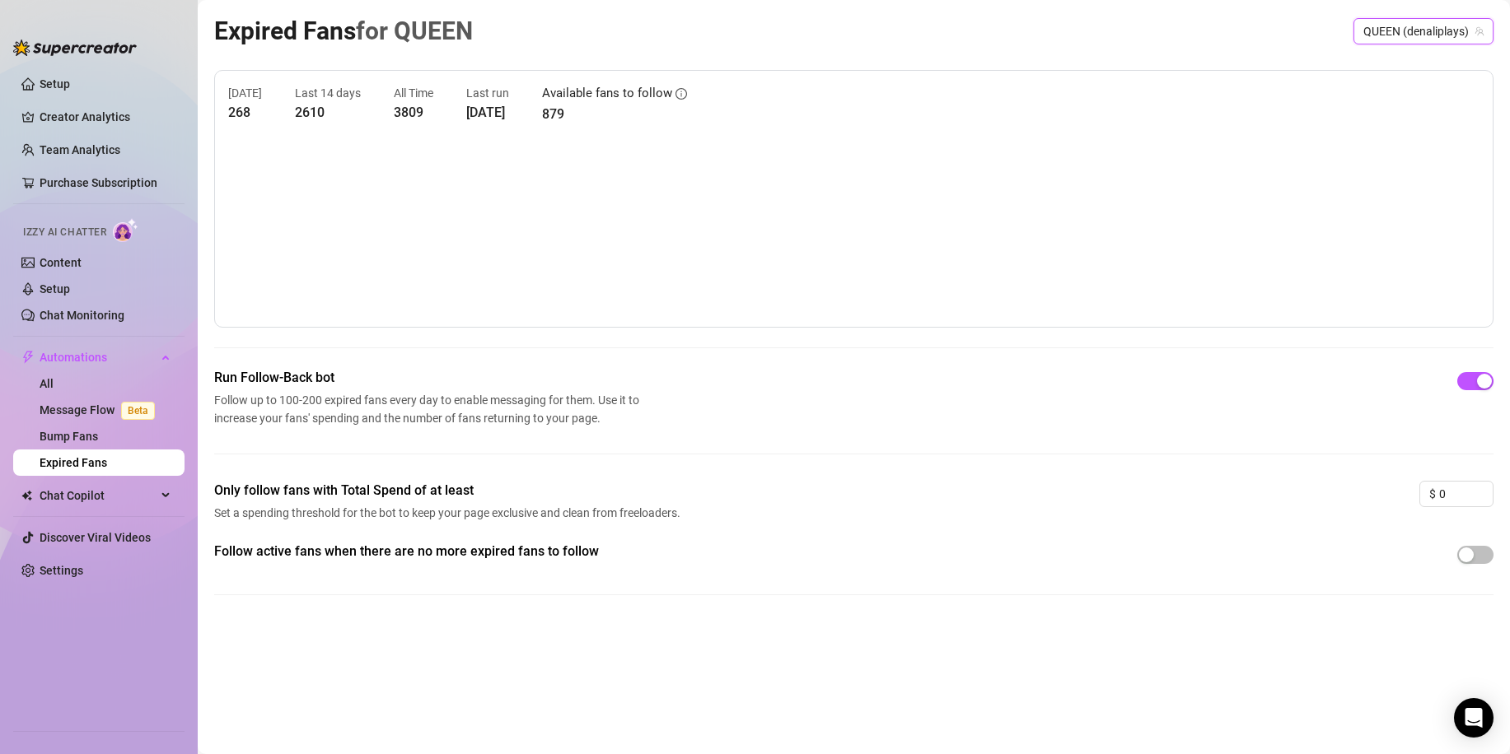
click at [97, 469] on link "Expired Fans" at bounding box center [74, 462] width 68 height 13
click at [54, 389] on link "All" at bounding box center [47, 383] width 14 height 13
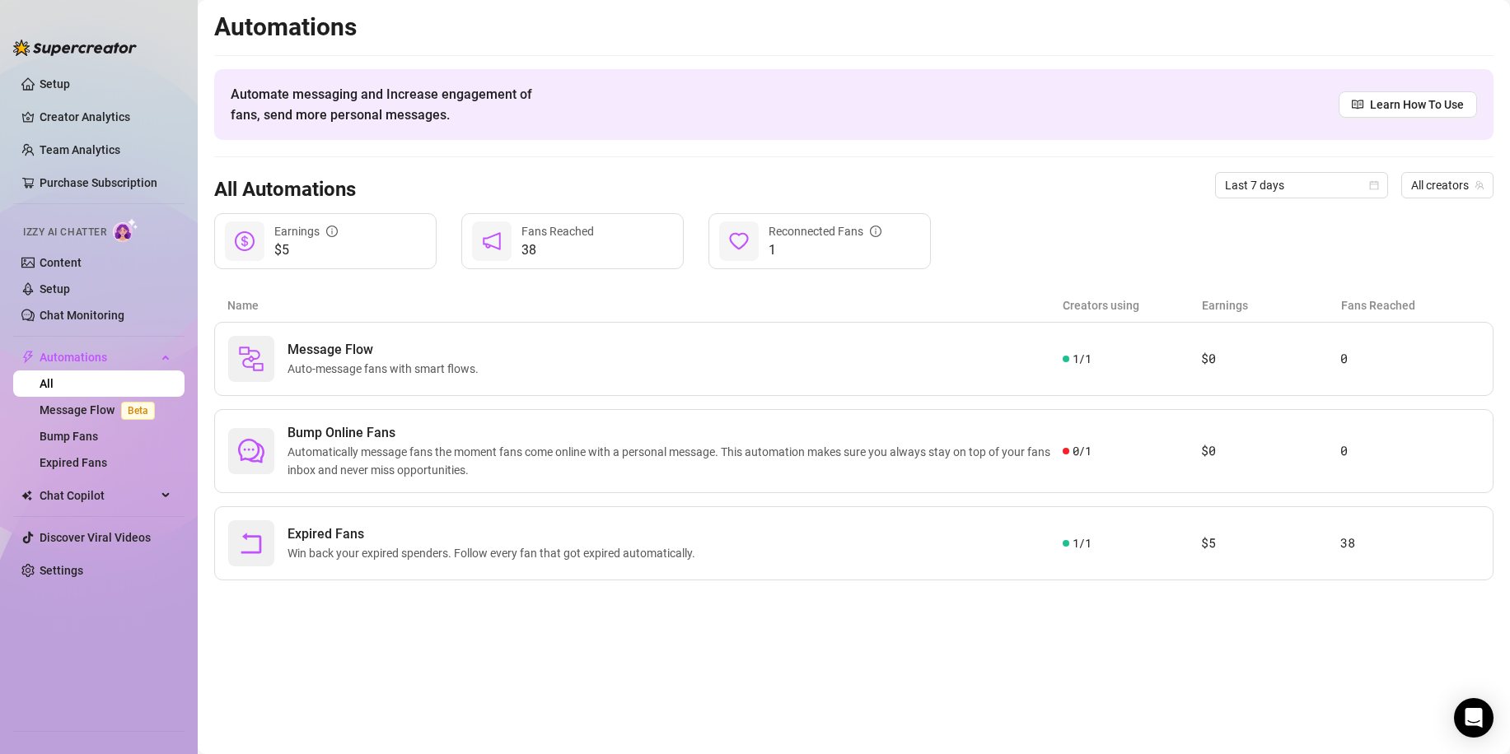
click at [818, 241] on span "1" at bounding box center [824, 251] width 113 height 20
click at [108, 409] on link "Message Flow Beta" at bounding box center [101, 410] width 122 height 13
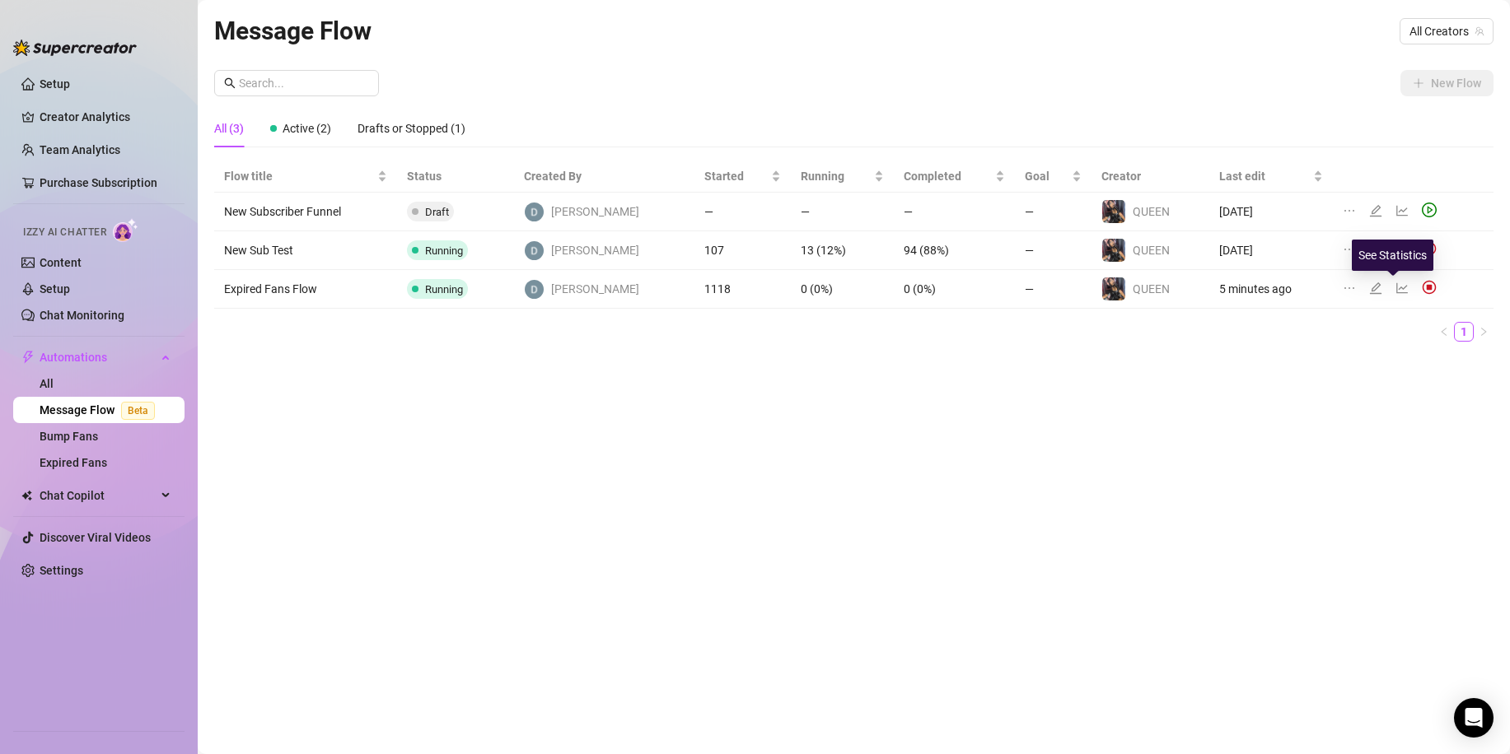
click at [1396, 287] on icon "line-chart" at bounding box center [1402, 288] width 12 height 11
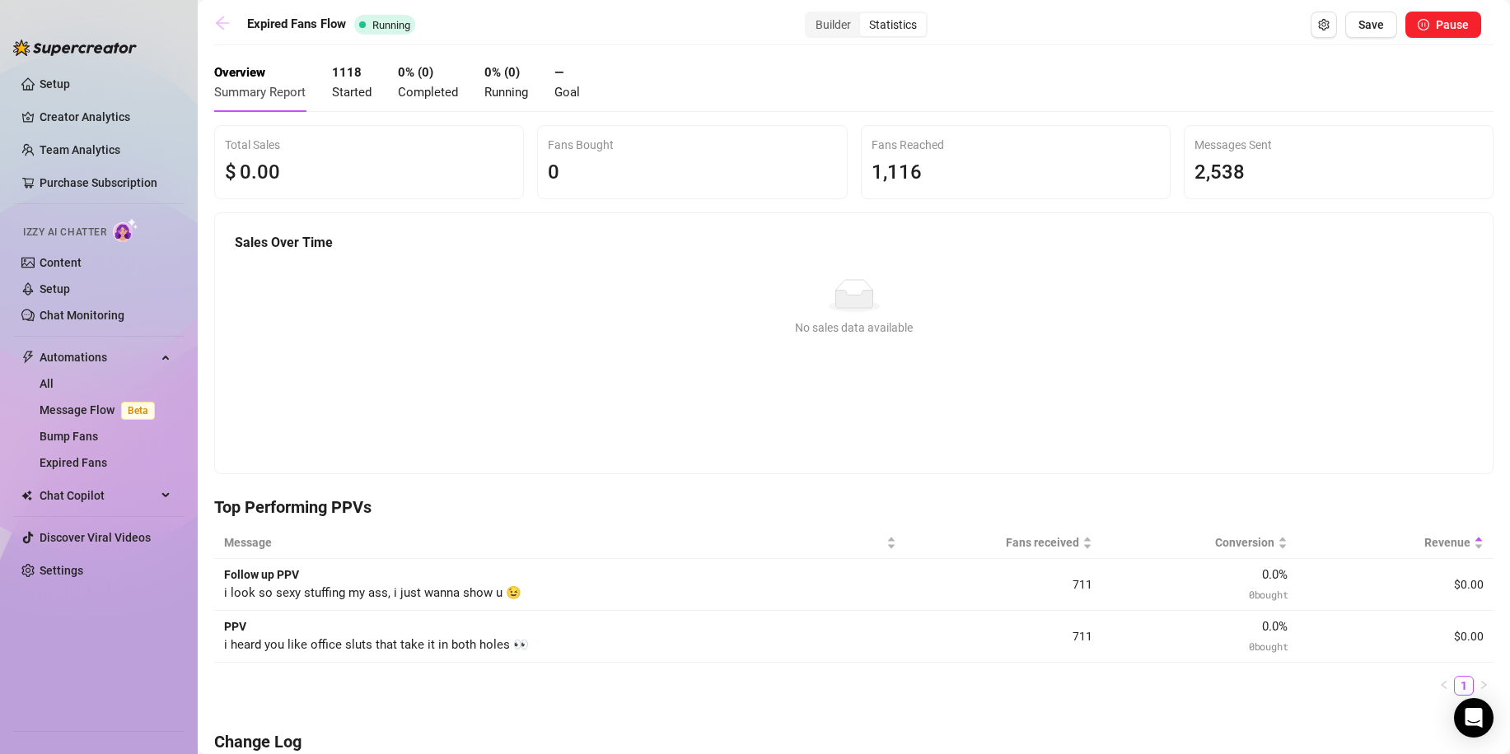
click at [215, 21] on icon "arrow-left" at bounding box center [222, 23] width 16 height 16
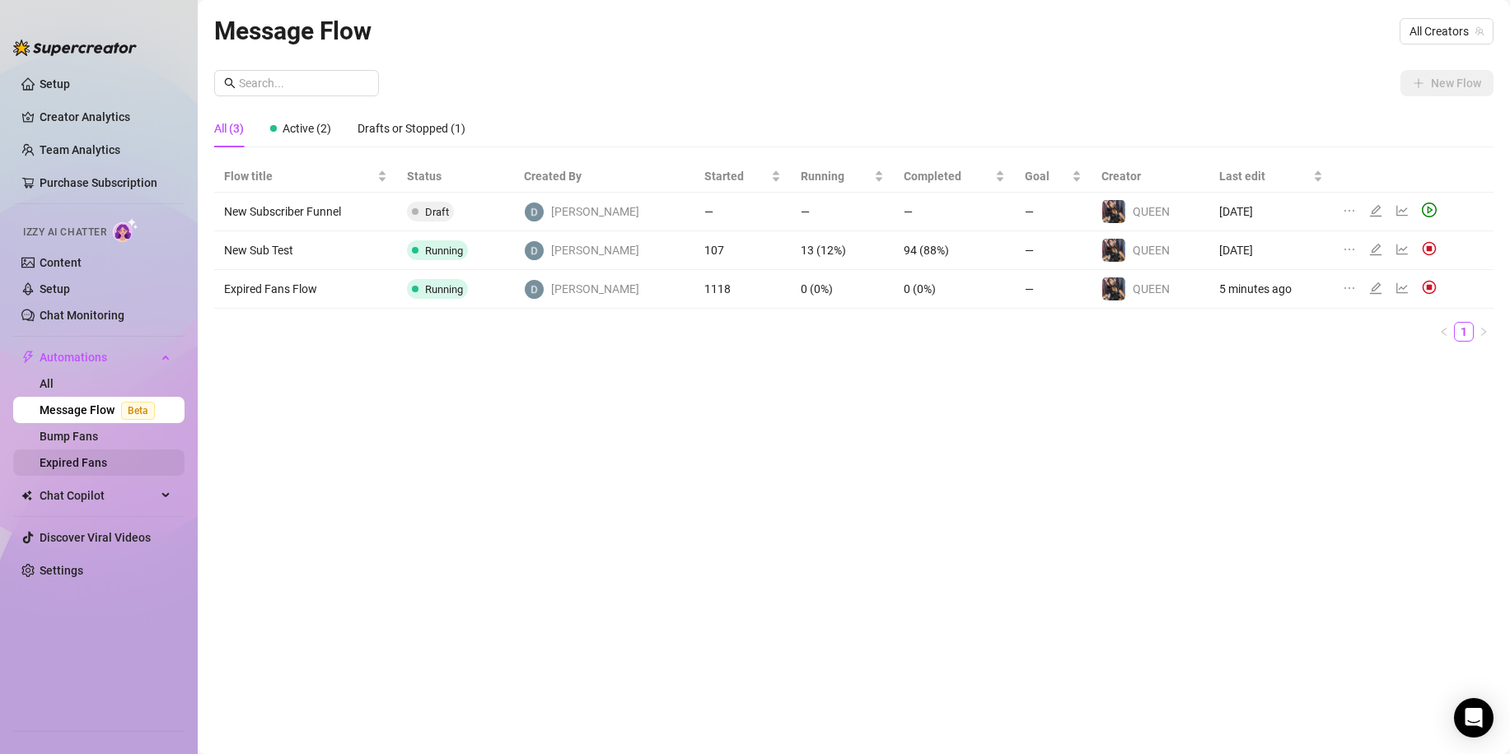
click at [107, 465] on link "Expired Fans" at bounding box center [74, 462] width 68 height 13
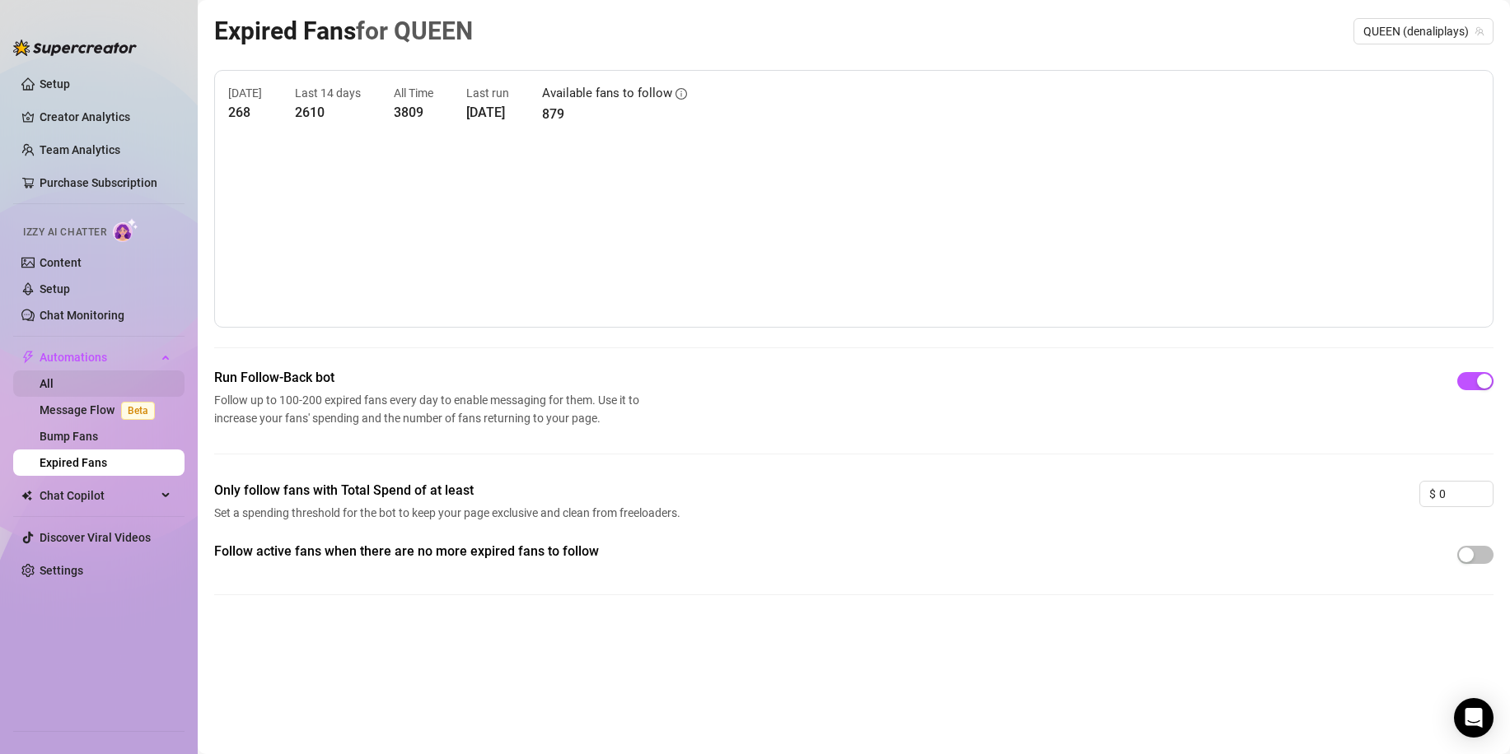
click at [54, 387] on link "All" at bounding box center [47, 383] width 14 height 13
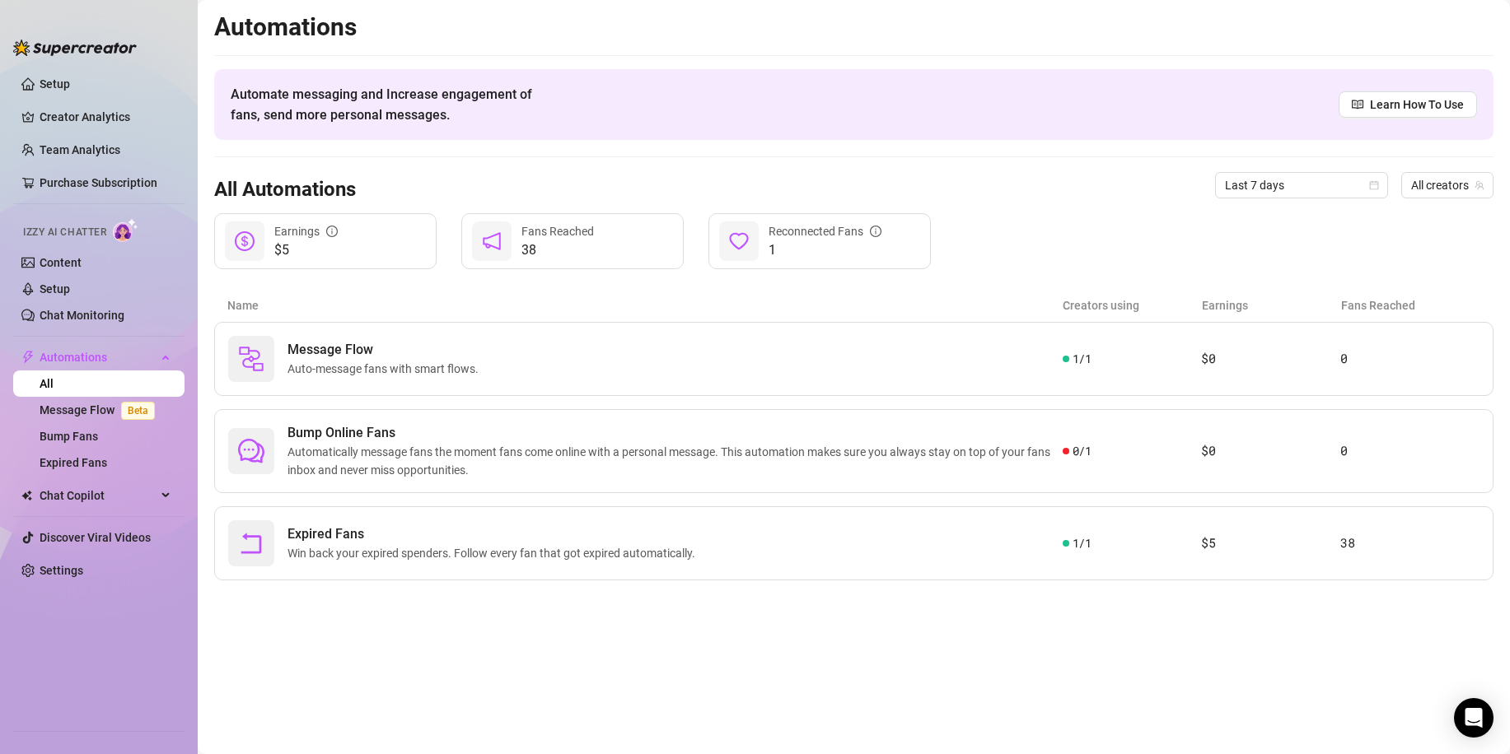
drag, startPoint x: 76, startPoint y: 430, endPoint x: 596, endPoint y: 641, distance: 560.9
click at [591, 639] on main "Automations Automate messaging and Increase engagement of fans, send more perso…" at bounding box center [854, 377] width 1312 height 754
